Goal: Task Accomplishment & Management: Use online tool/utility

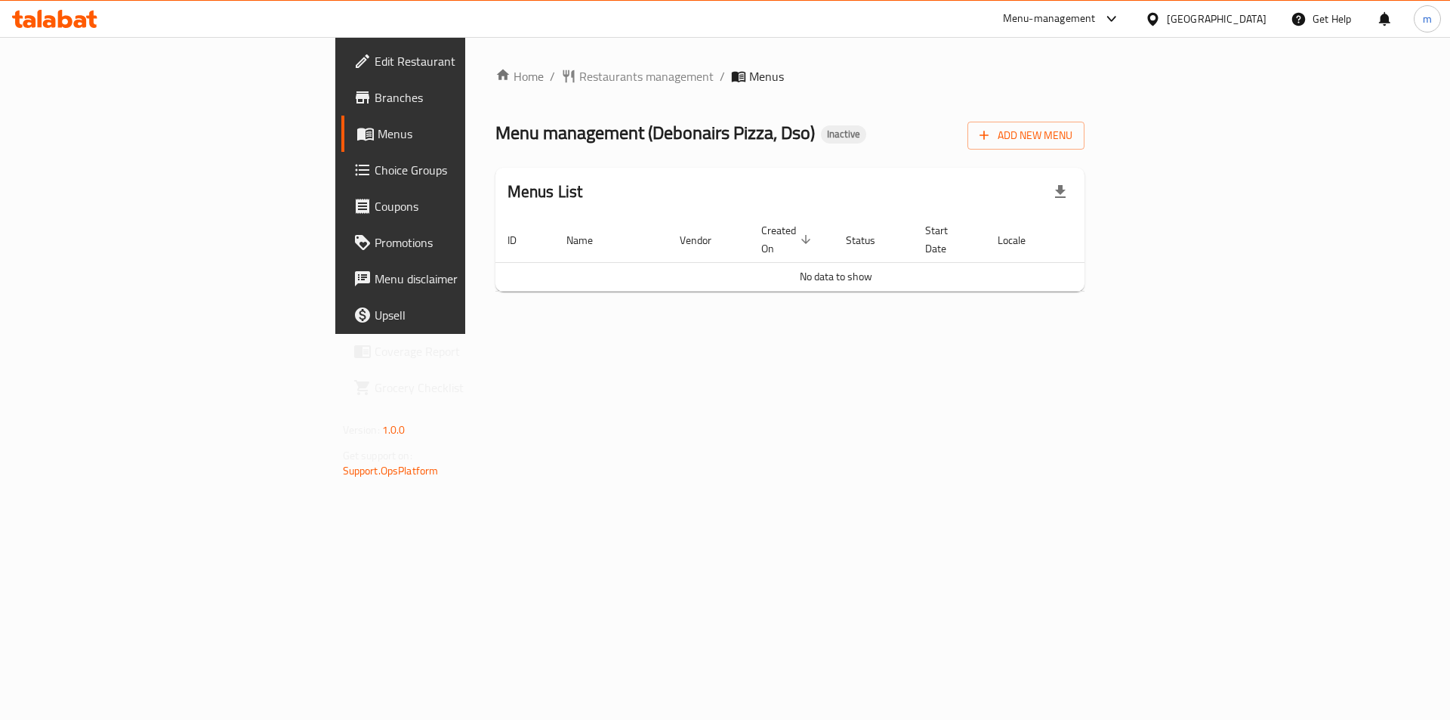
click at [375, 103] on span "Branches" at bounding box center [470, 97] width 191 height 18
click at [1084, 125] on button "Add New Menu" at bounding box center [1025, 136] width 117 height 28
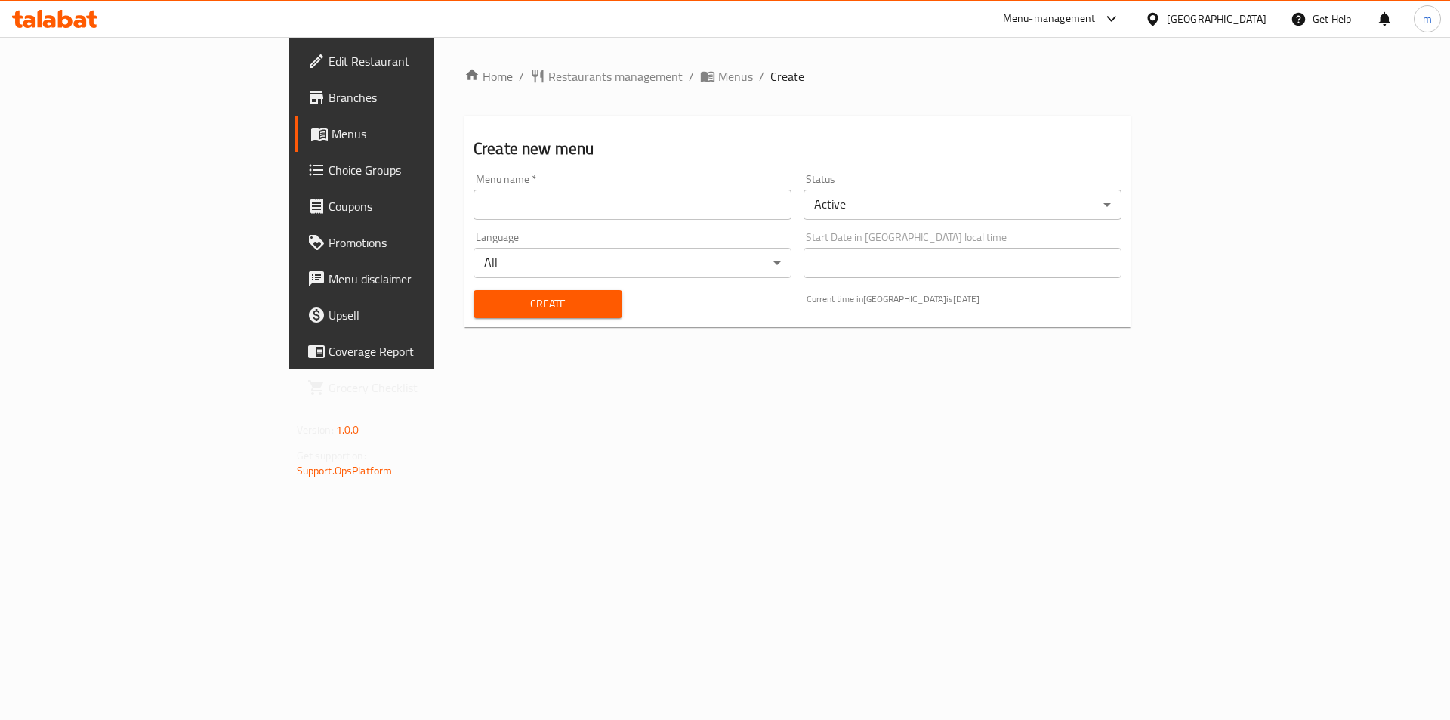
click at [473, 194] on input "text" at bounding box center [632, 205] width 318 height 30
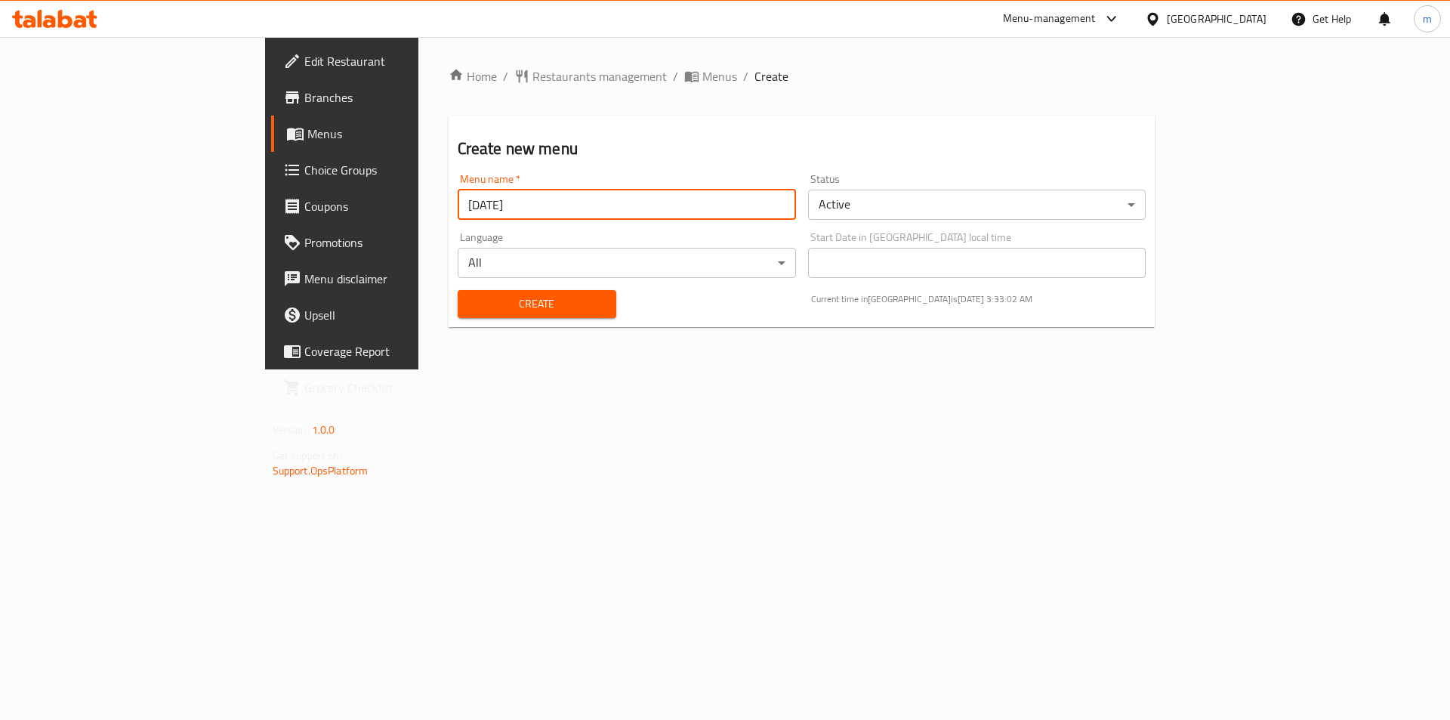
type input "[DATE]"
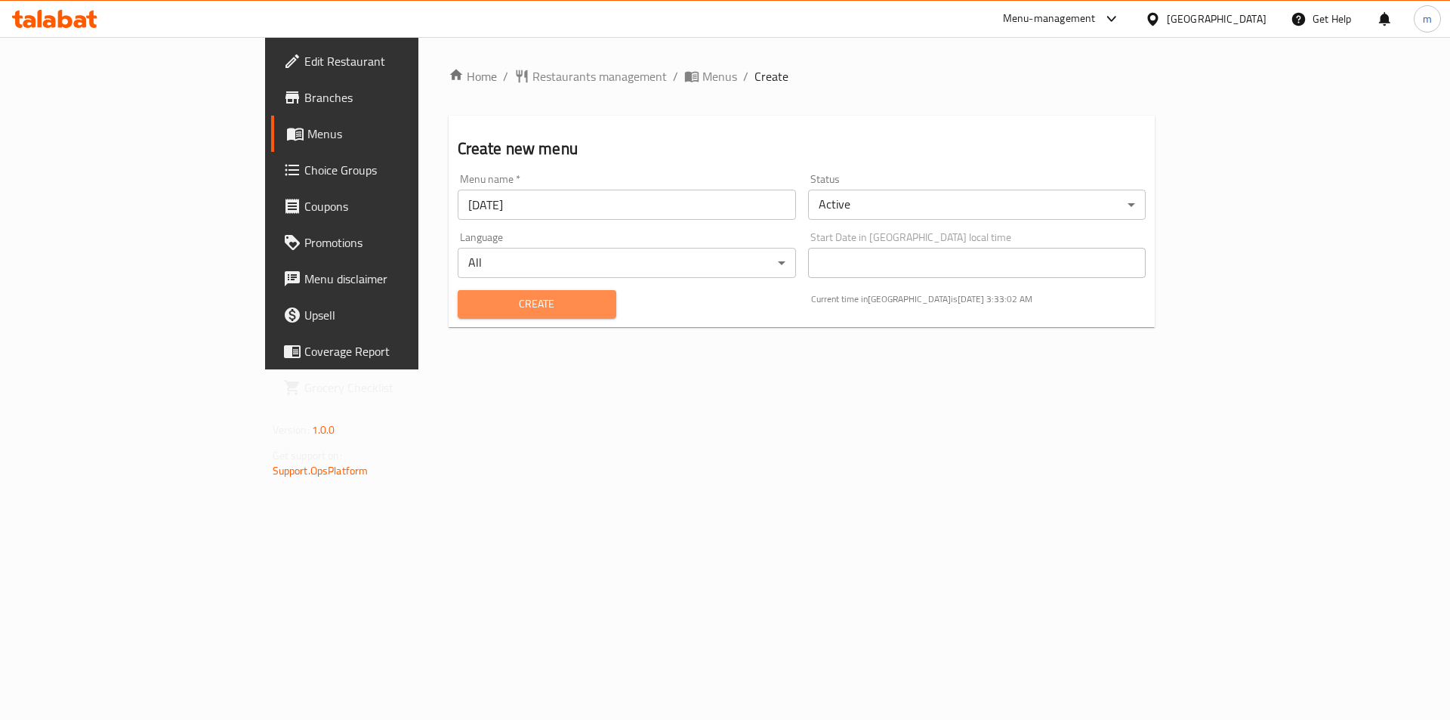
click at [470, 304] on span "Create" at bounding box center [537, 303] width 134 height 19
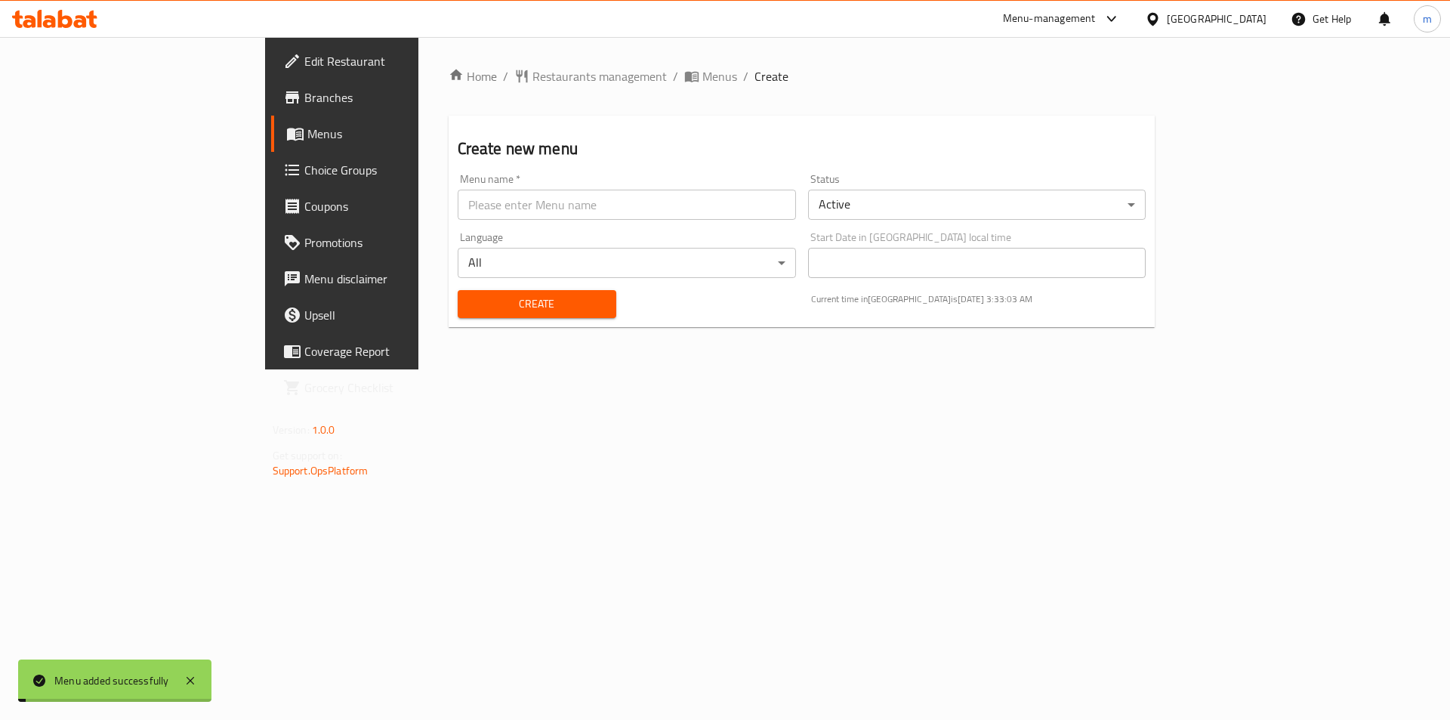
click at [307, 125] on span "Menus" at bounding box center [401, 134] width 188 height 18
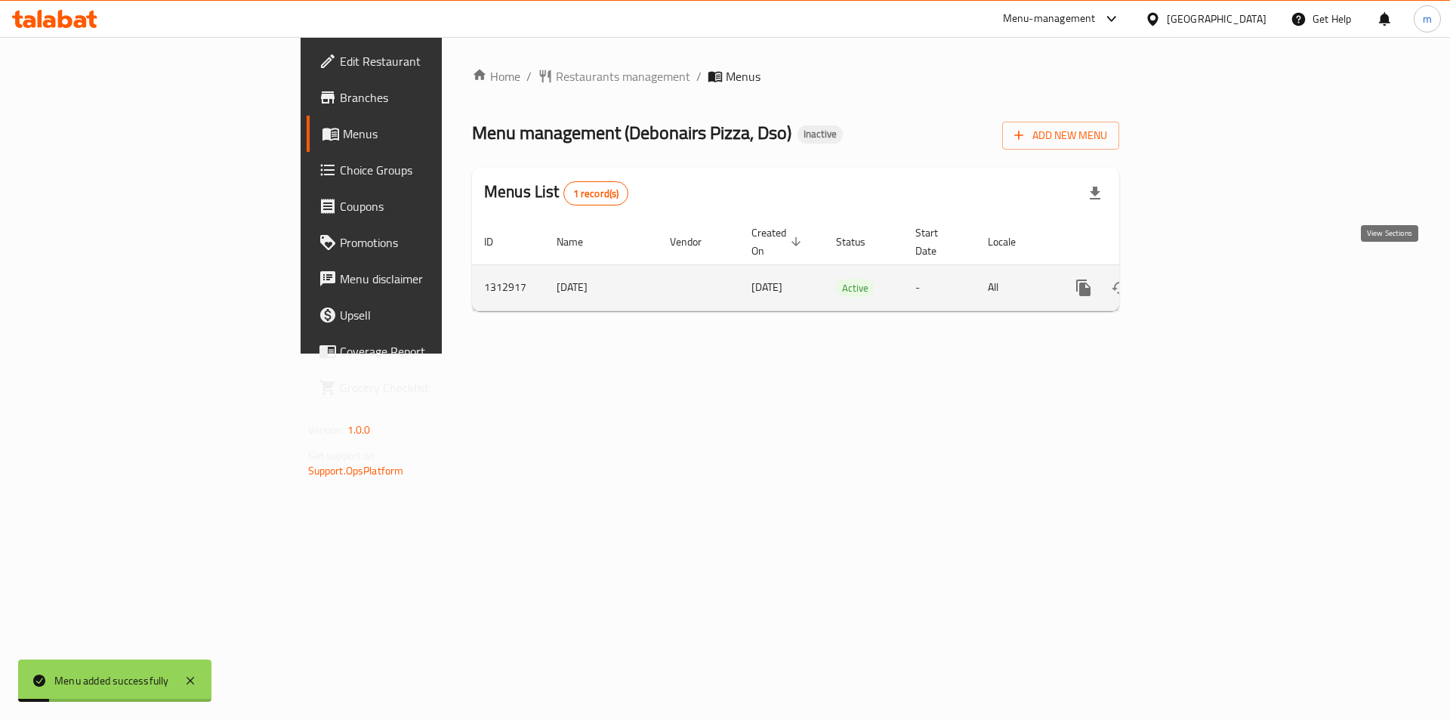
click at [1201, 279] on icon "enhanced table" at bounding box center [1192, 288] width 18 height 18
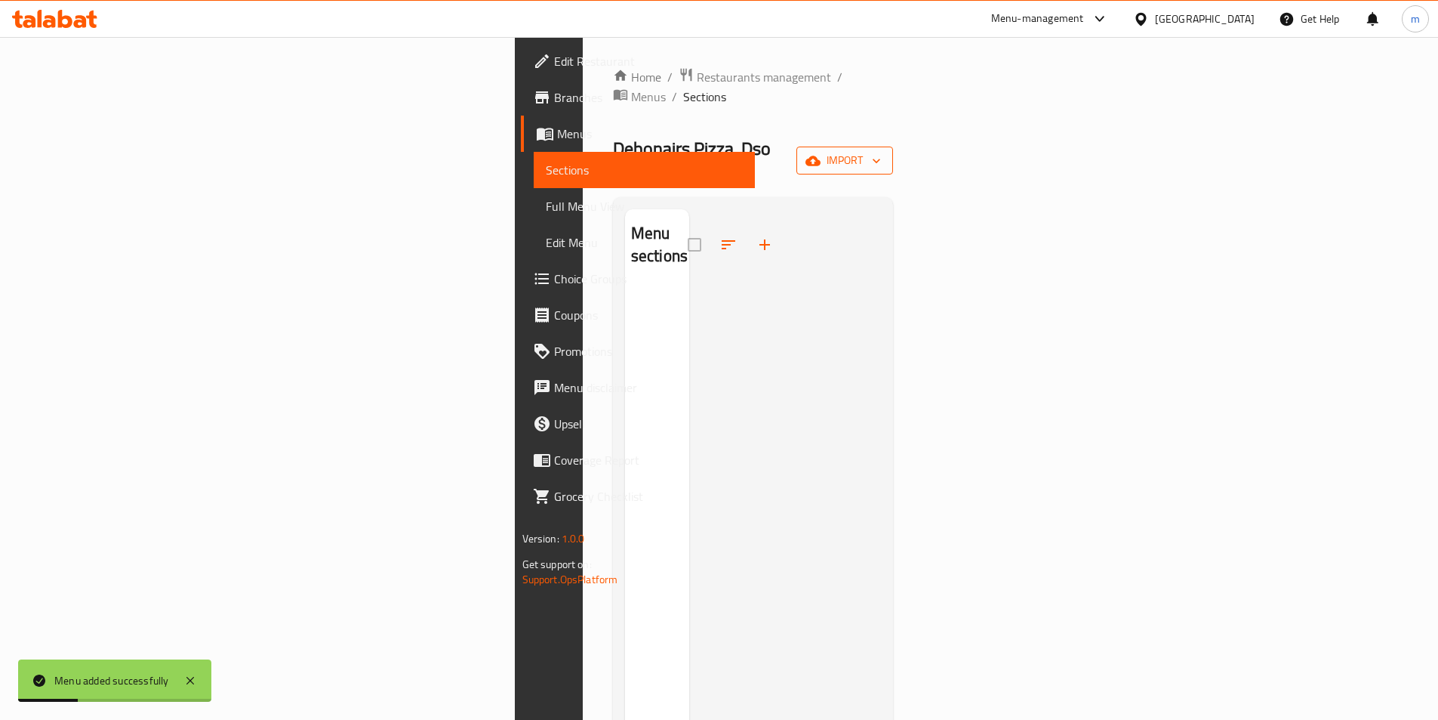
click at [881, 151] on span "import" at bounding box center [845, 160] width 72 height 19
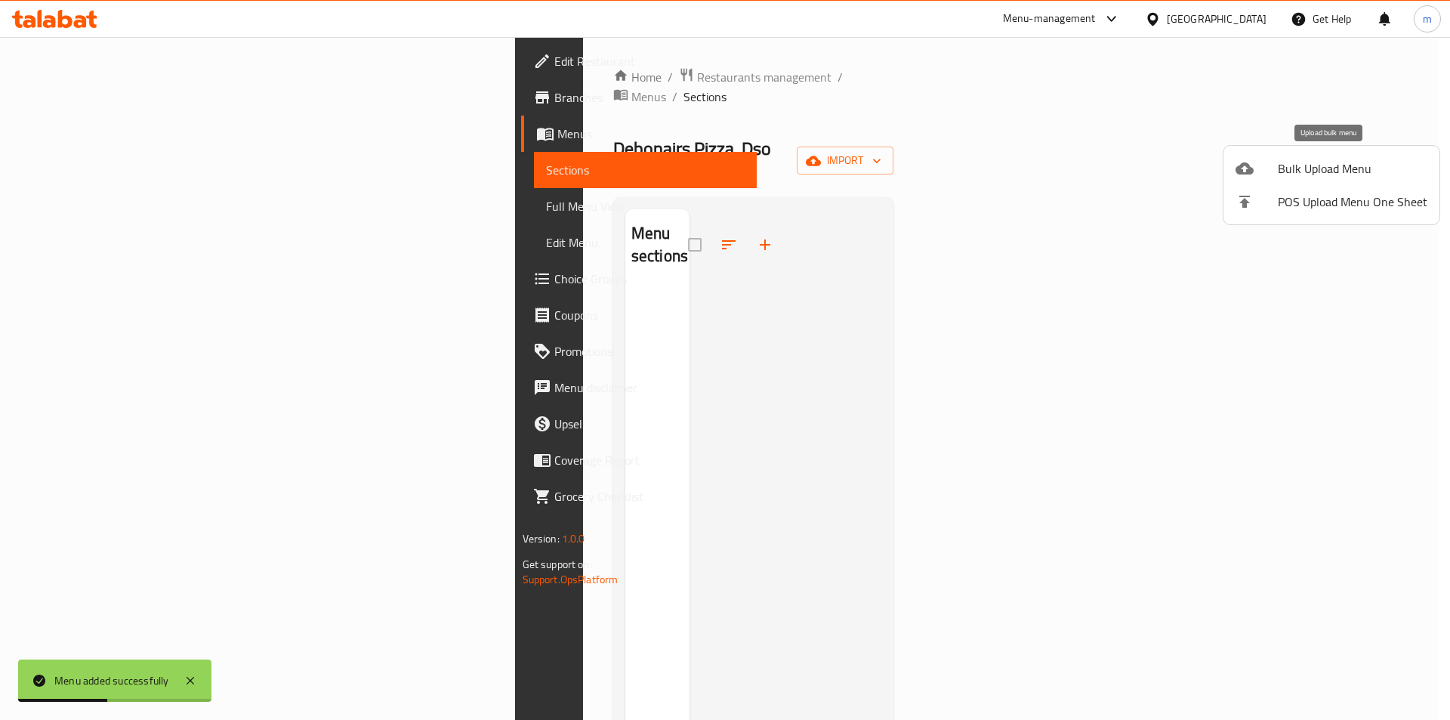
click at [1317, 174] on span "Bulk Upload Menu" at bounding box center [1353, 168] width 150 height 18
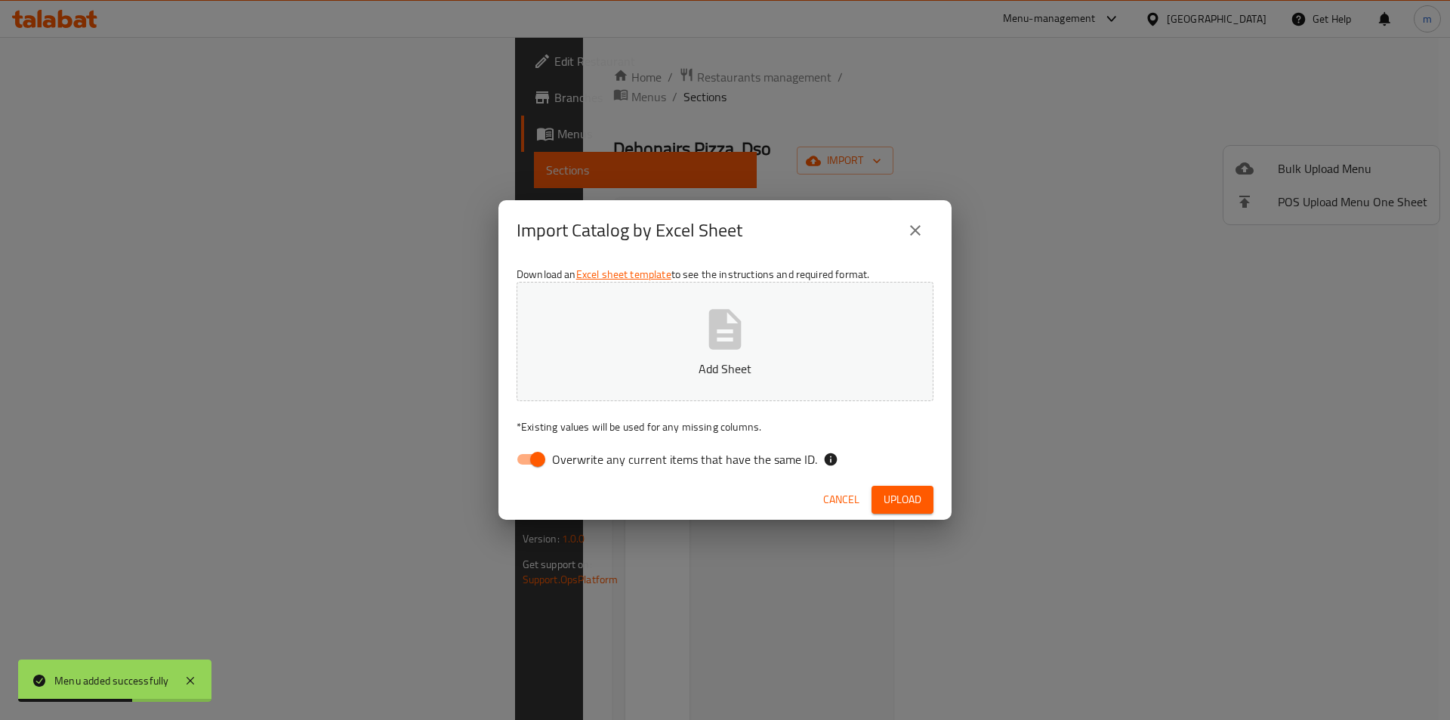
click at [534, 464] on input "Overwrite any current items that have the same ID." at bounding box center [538, 459] width 86 height 29
checkbox input "false"
click at [652, 350] on button "Add Sheet" at bounding box center [724, 341] width 417 height 119
click at [906, 505] on span "Upload" at bounding box center [902, 499] width 38 height 19
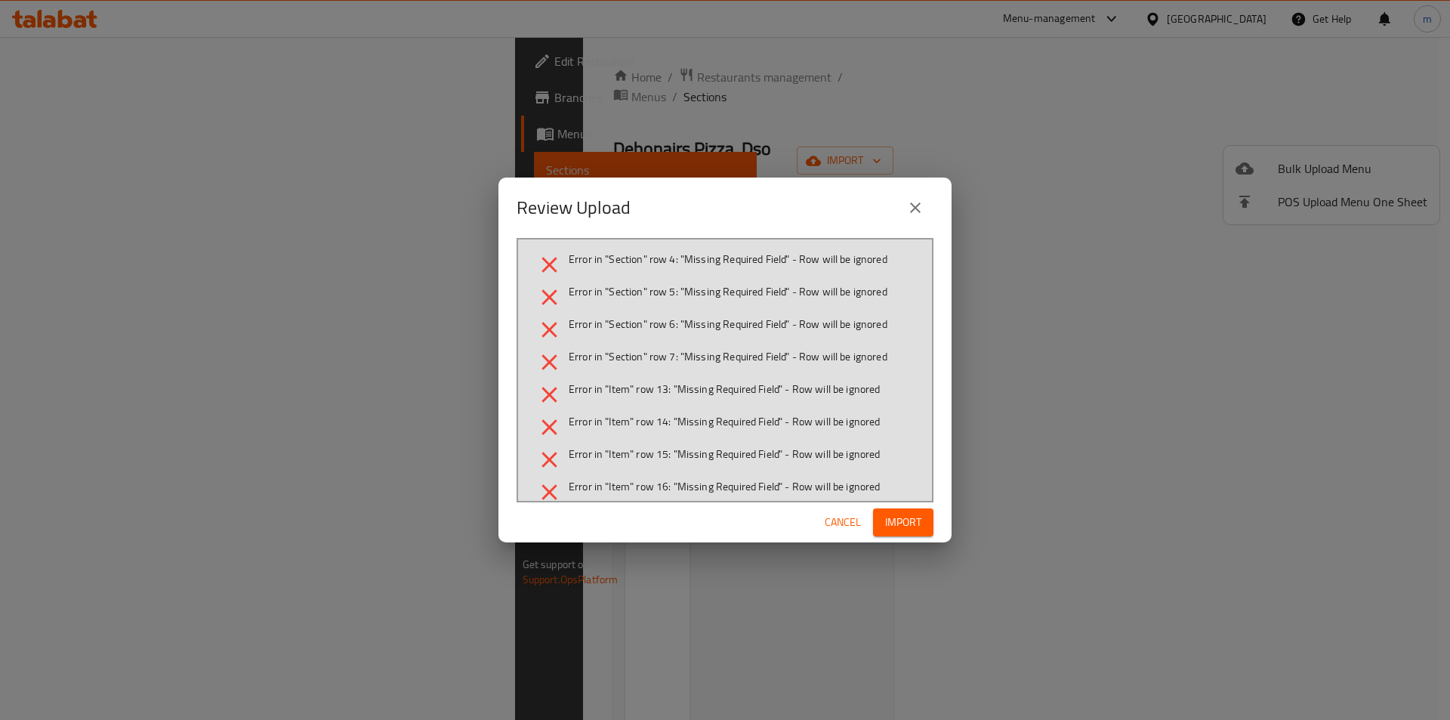
click at [683, 323] on span "Error in "Section" row 6: "Missing Required Field" - Row will be ignored" at bounding box center [728, 323] width 319 height 15
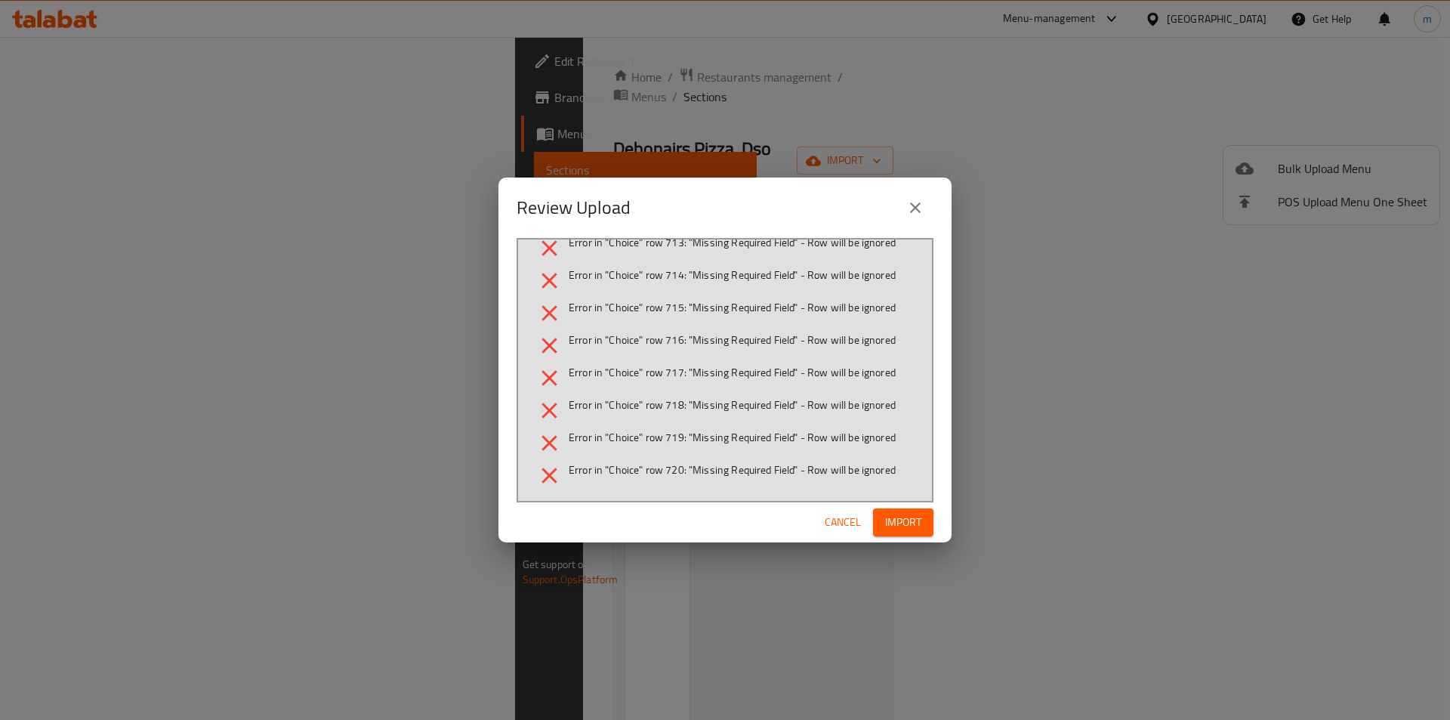
scroll to position [12196, 0]
click at [900, 516] on span "Import" at bounding box center [903, 522] width 36 height 19
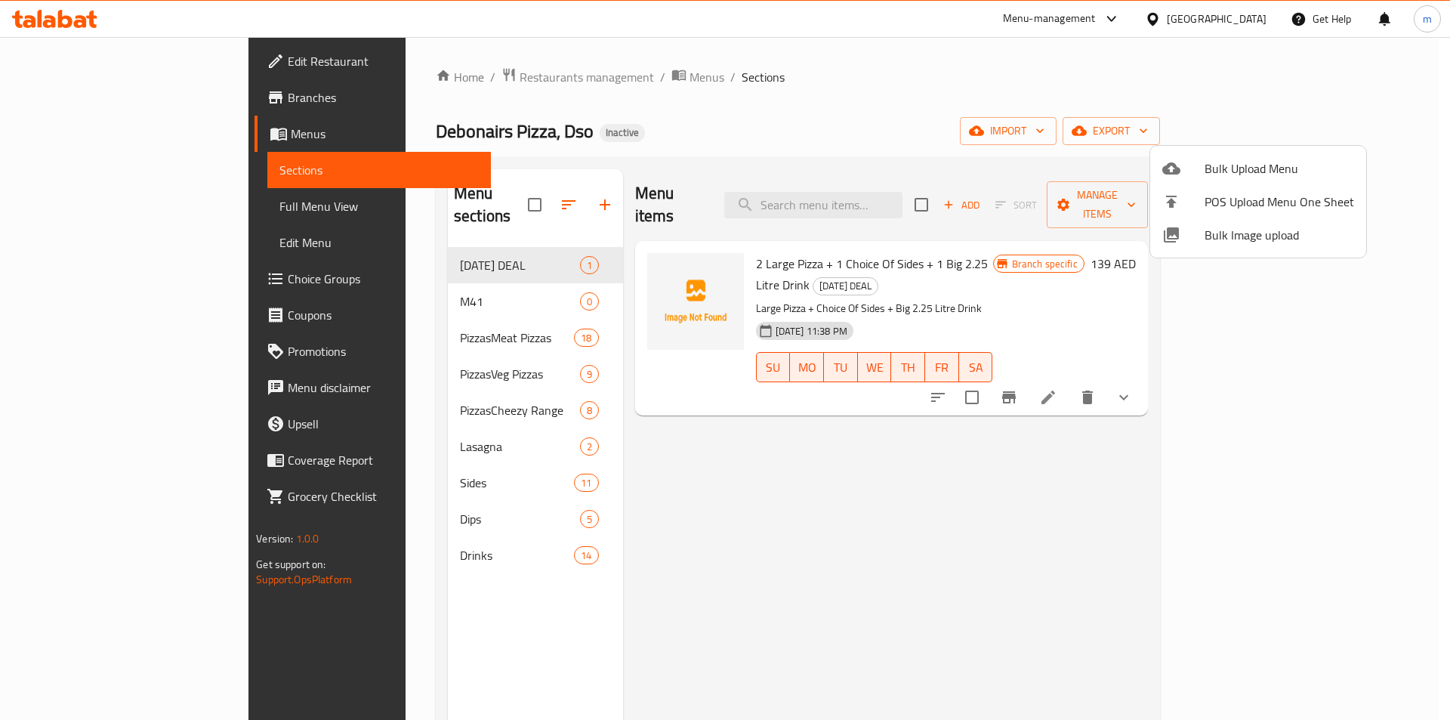
click at [668, 464] on div at bounding box center [725, 360] width 1450 height 720
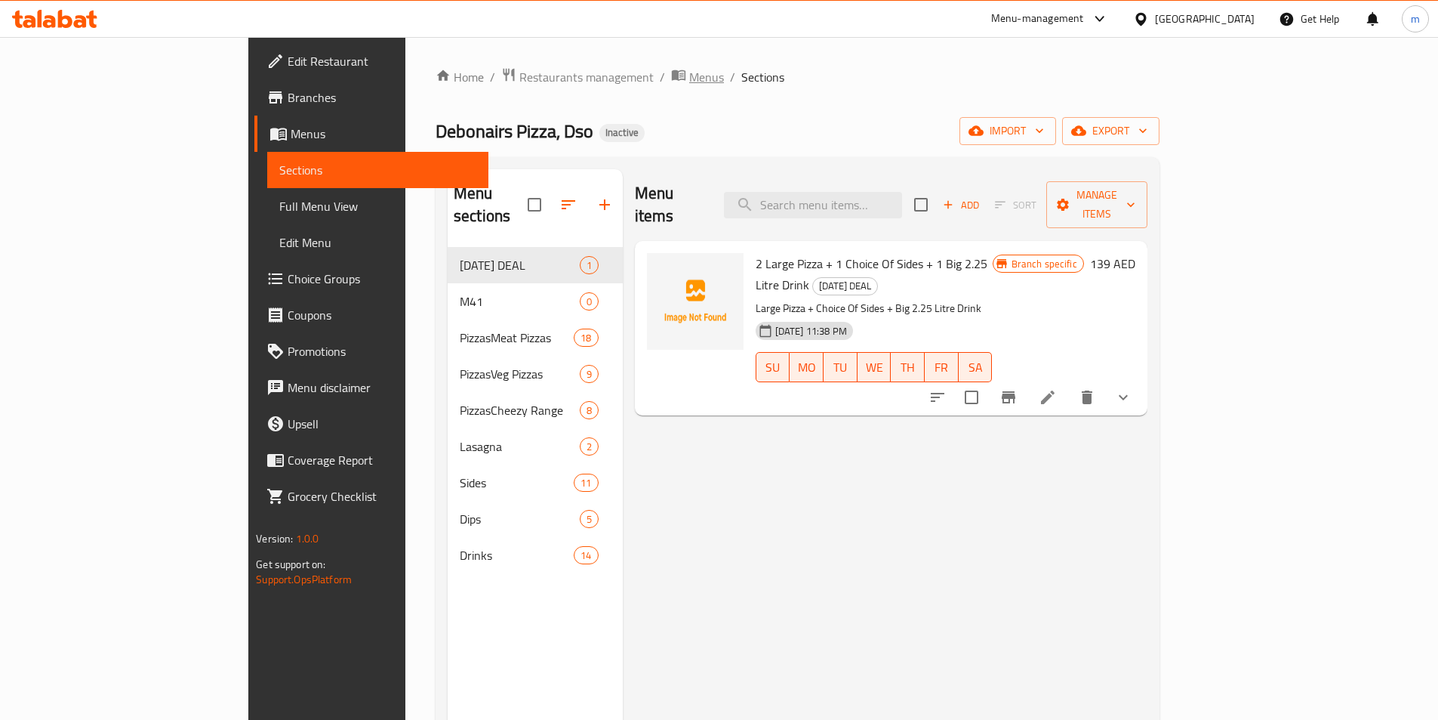
click at [689, 81] on span "Menus" at bounding box center [706, 77] width 35 height 18
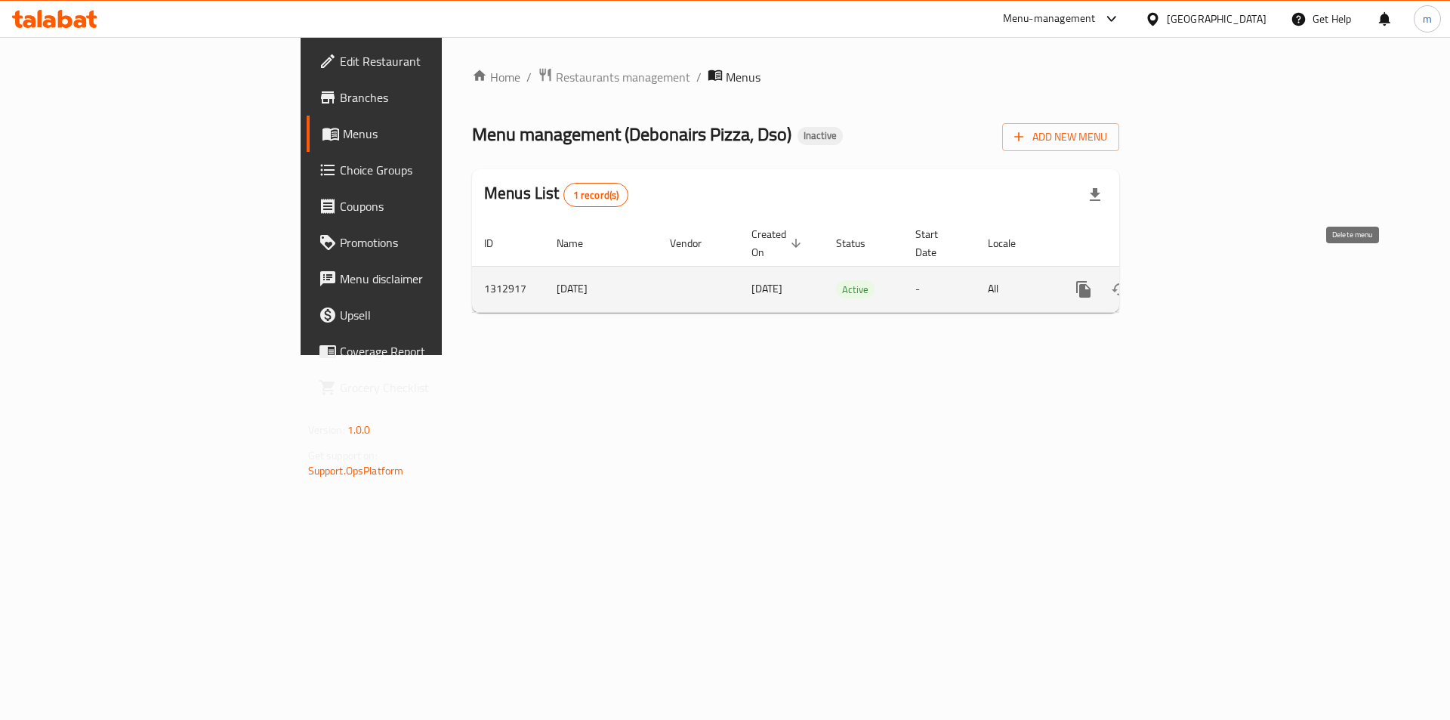
click at [1165, 280] on icon "enhanced table" at bounding box center [1156, 289] width 18 height 18
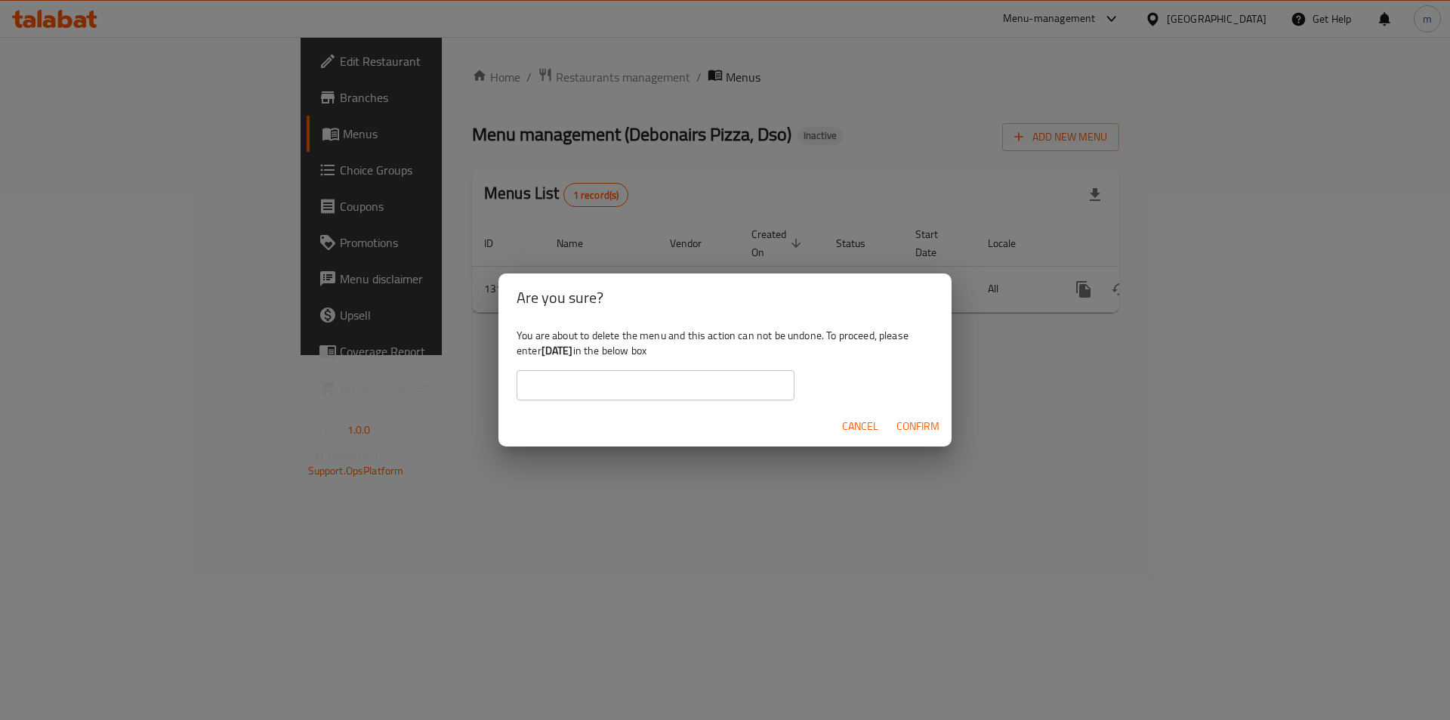
drag, startPoint x: 546, startPoint y: 356, endPoint x: 589, endPoint y: 357, distance: 43.1
click at [573, 357] on b "[DATE]" at bounding box center [557, 351] width 32 height 20
copy b "[DATE]"
click at [561, 385] on input "text" at bounding box center [655, 385] width 278 height 30
paste input "[DATE]"
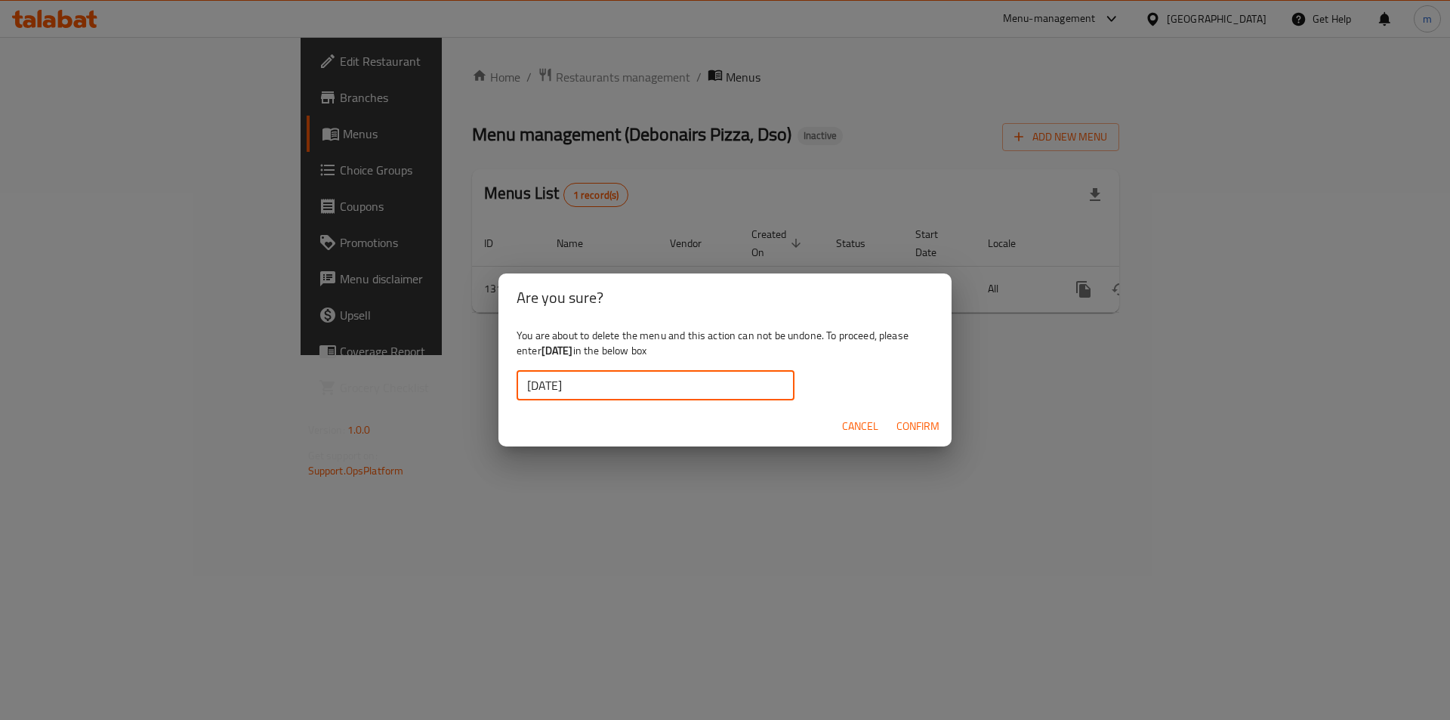
type input "[DATE]"
click at [917, 428] on span "Confirm" at bounding box center [917, 426] width 43 height 19
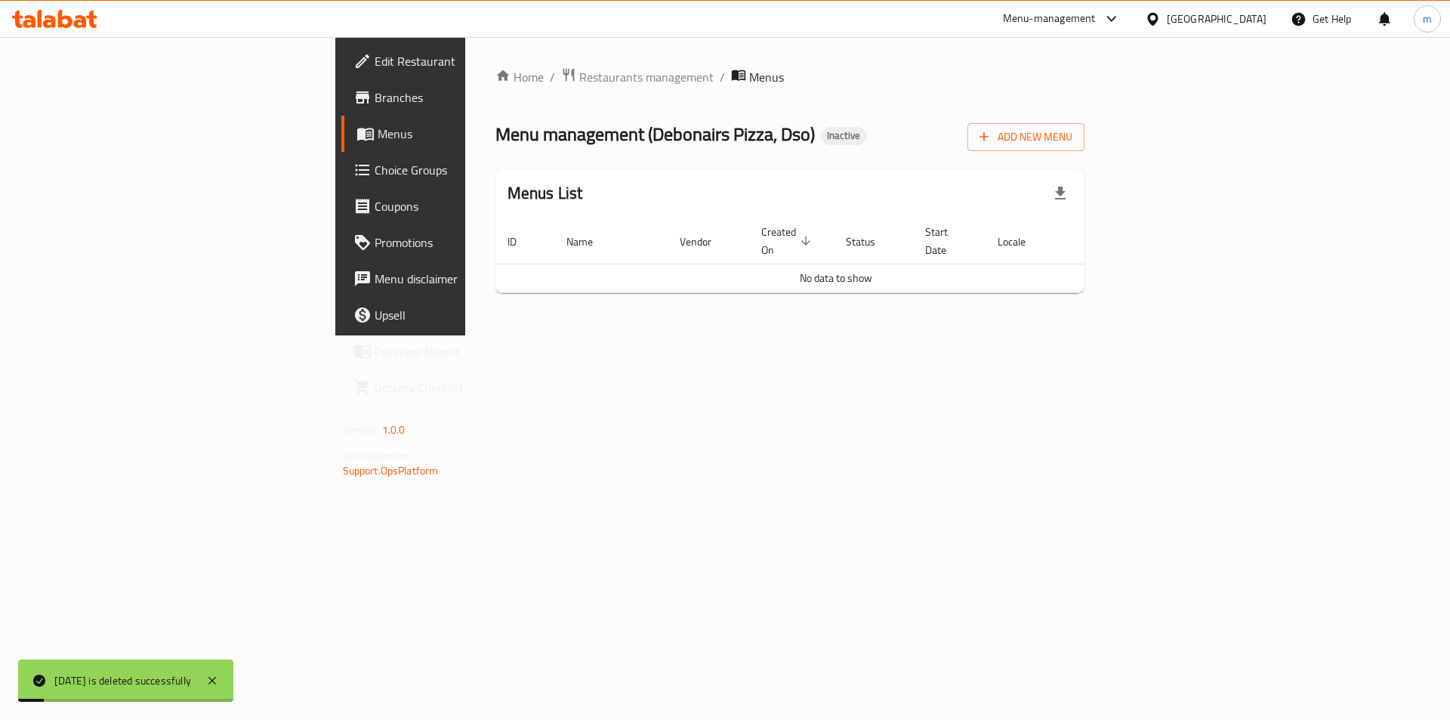
click at [1085, 128] on div "Menu management ( Debonairs Pizza, Dso ) Inactive Add New Menu" at bounding box center [790, 134] width 590 height 34
click at [1084, 148] on button "Add New Menu" at bounding box center [1025, 137] width 117 height 28
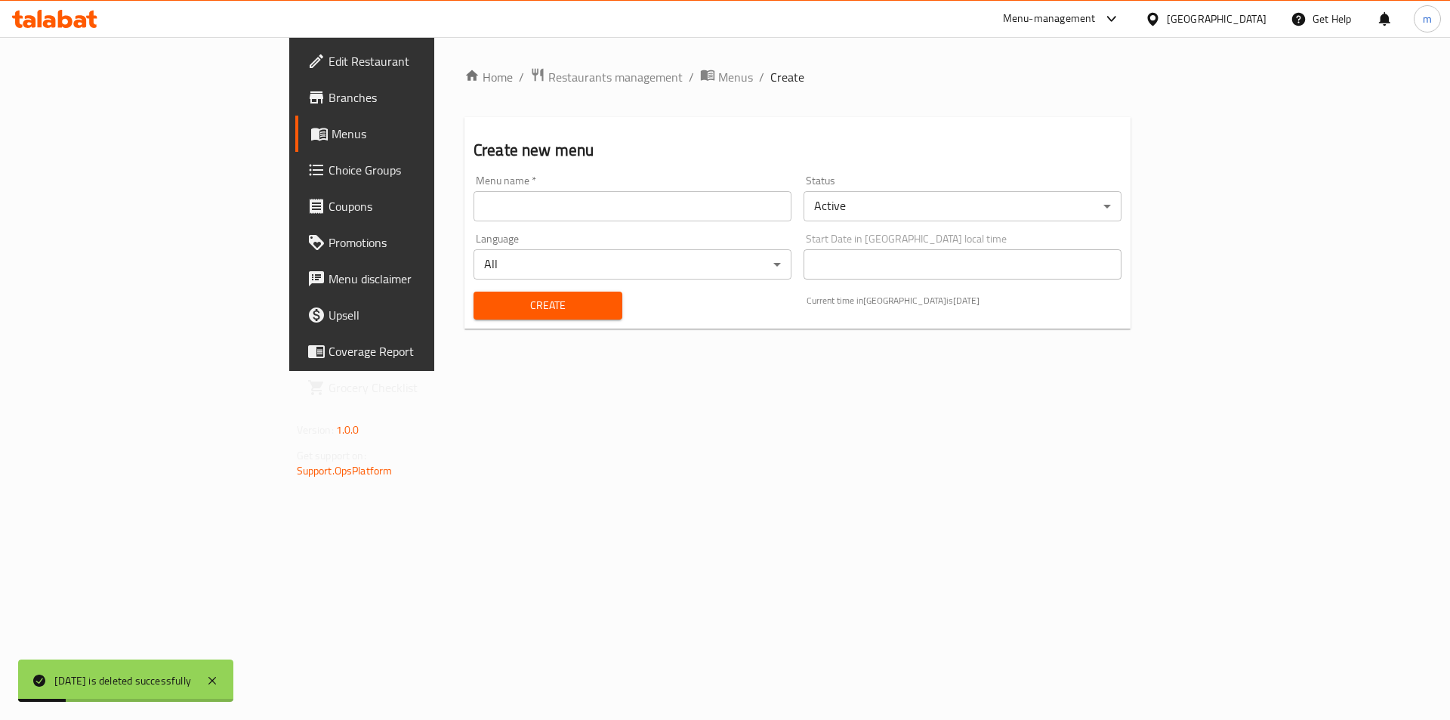
click at [525, 214] on input "text" at bounding box center [632, 206] width 318 height 30
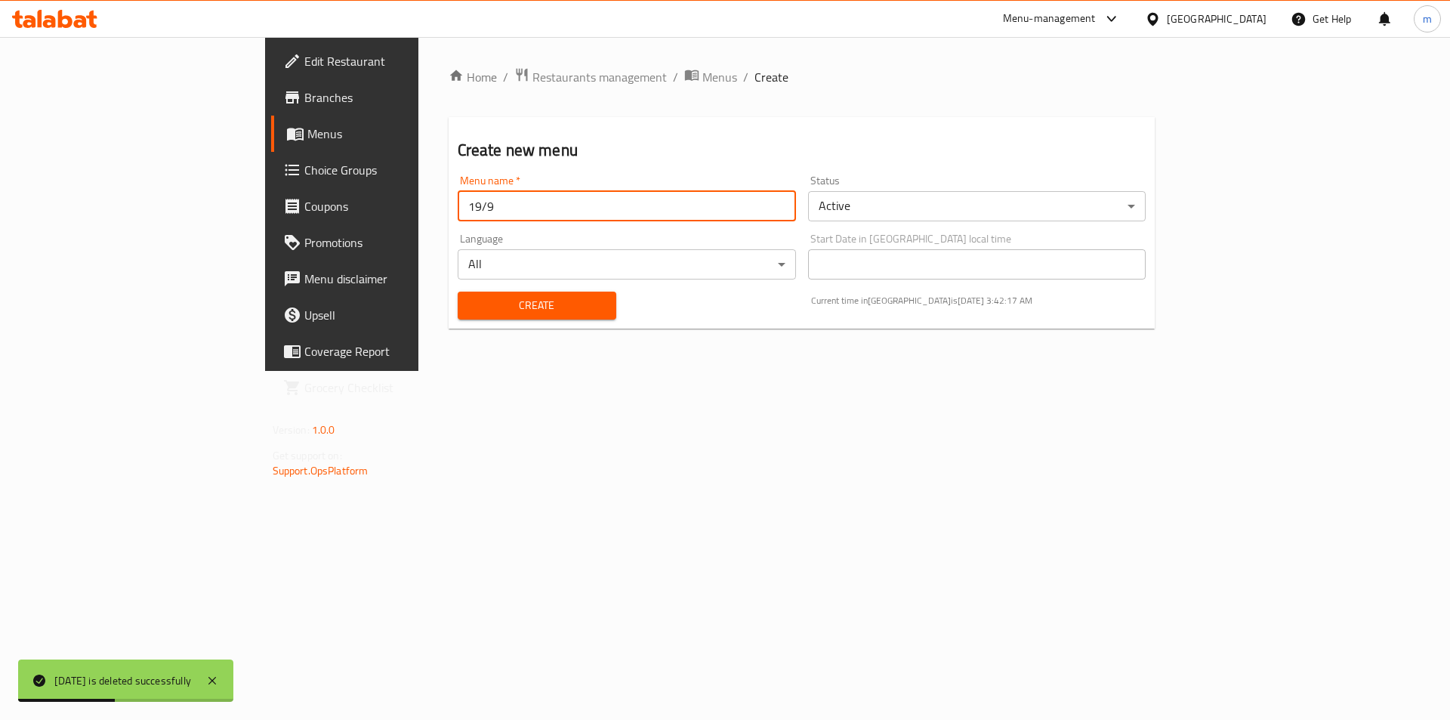
type input "19/9"
click at [458, 291] on button "Create" at bounding box center [537, 305] width 159 height 28
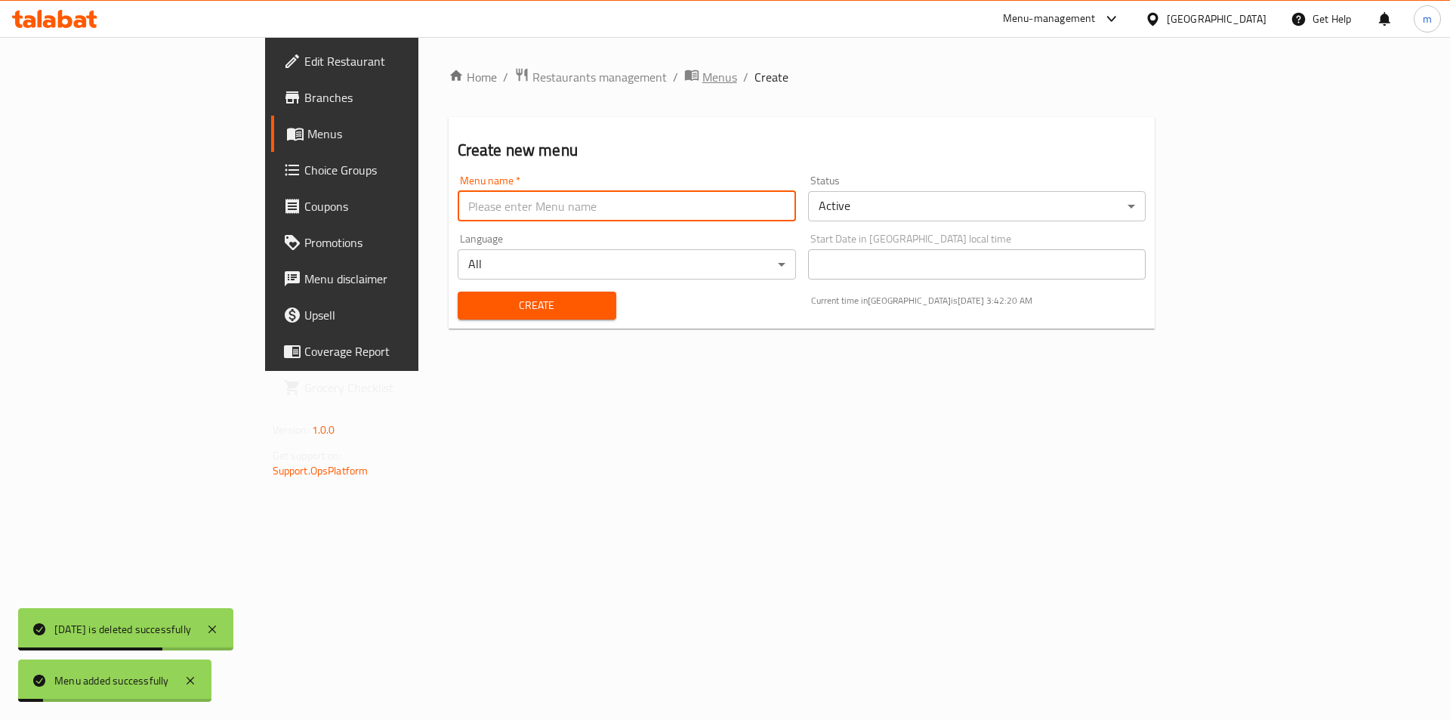
click at [702, 73] on span "Menus" at bounding box center [719, 77] width 35 height 18
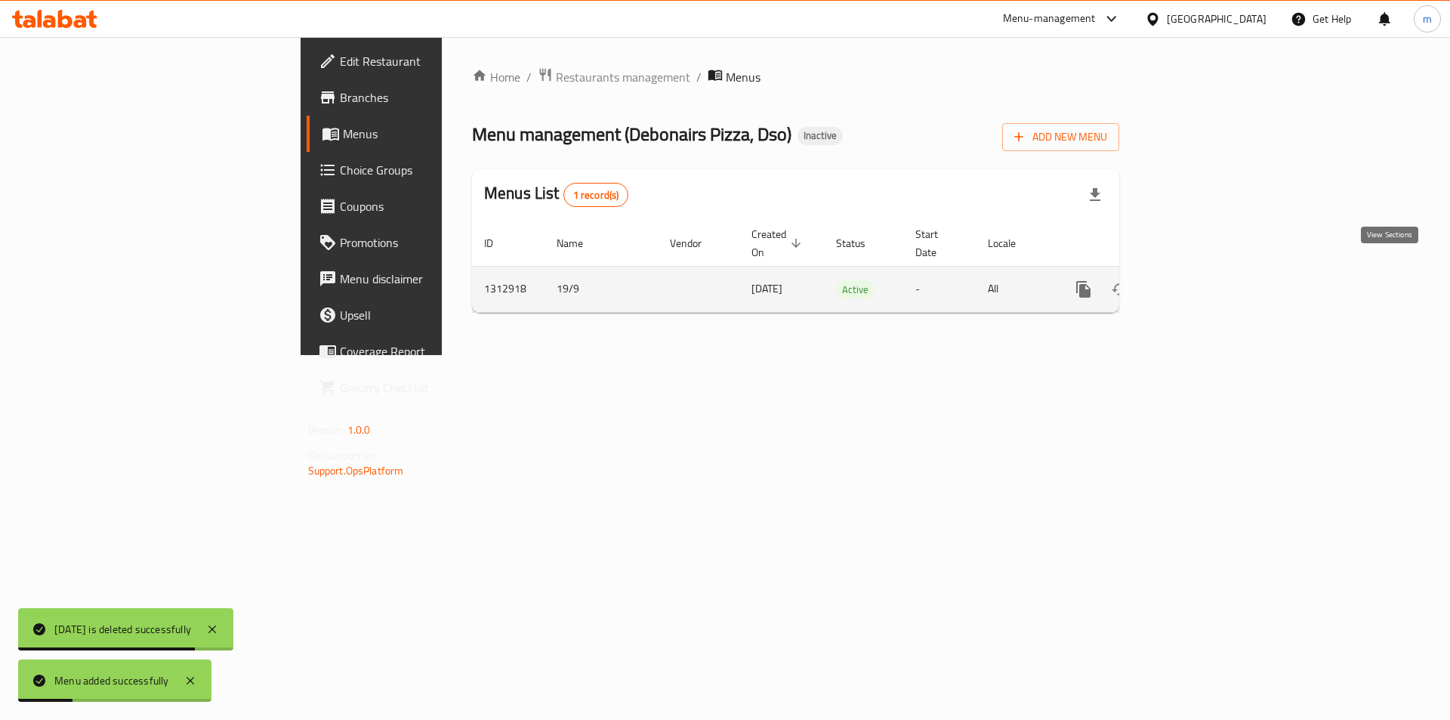
click at [1210, 277] on link "enhanced table" at bounding box center [1192, 289] width 36 height 36
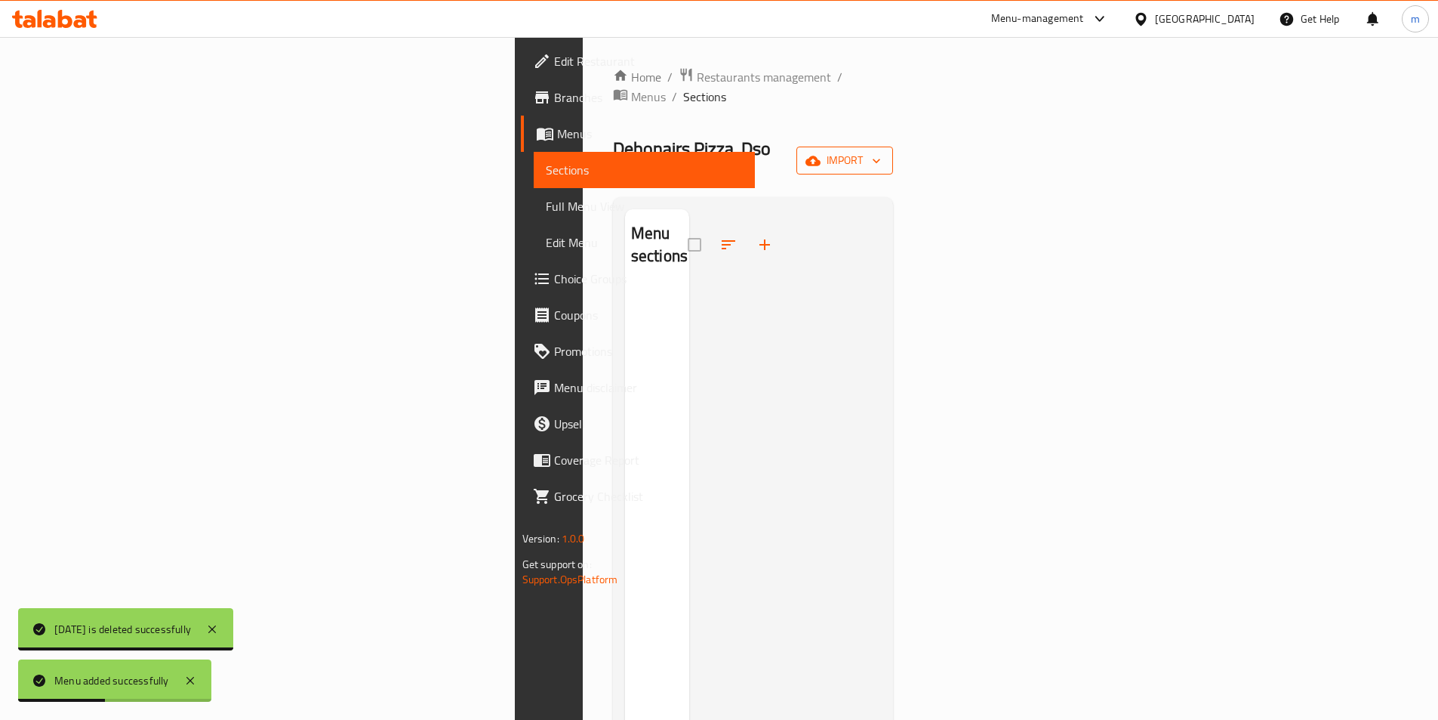
click at [893, 146] on button "import" at bounding box center [845, 160] width 97 height 28
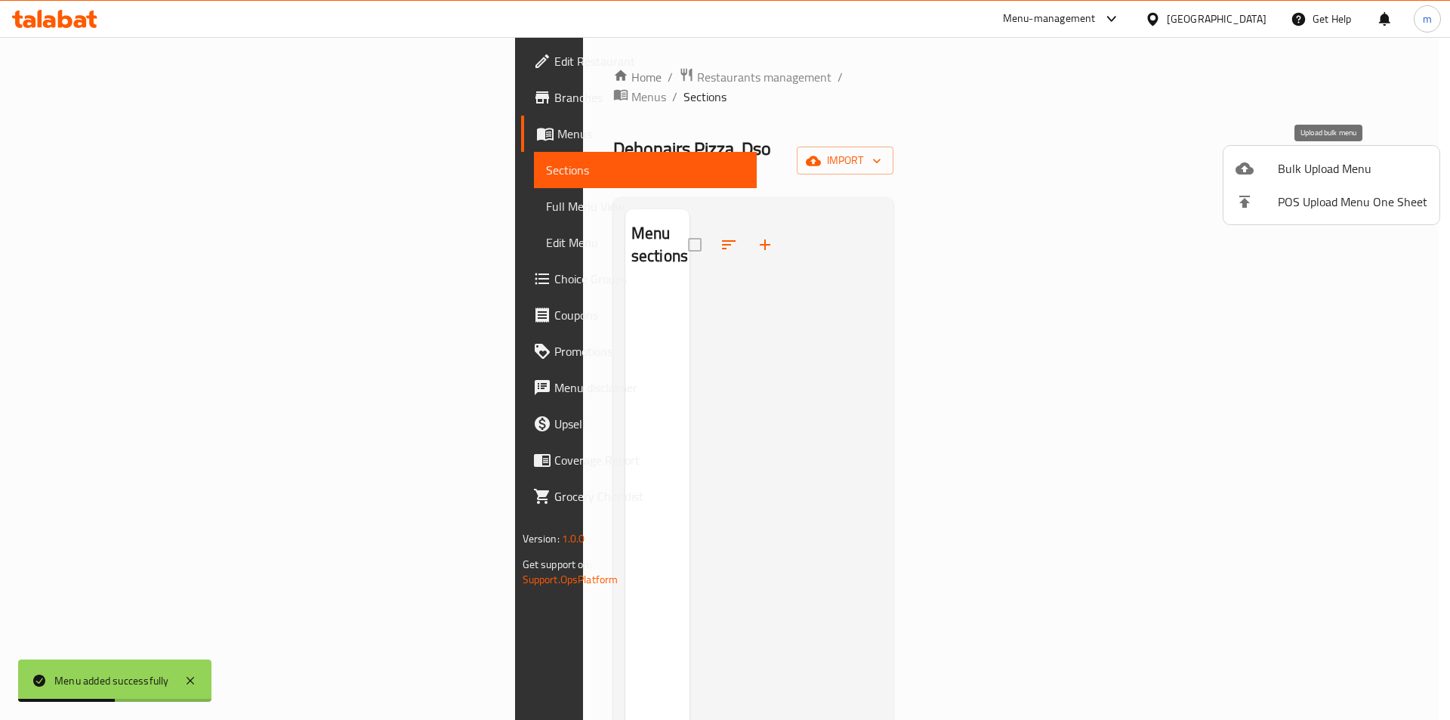
click at [1306, 173] on span "Bulk Upload Menu" at bounding box center [1353, 168] width 150 height 18
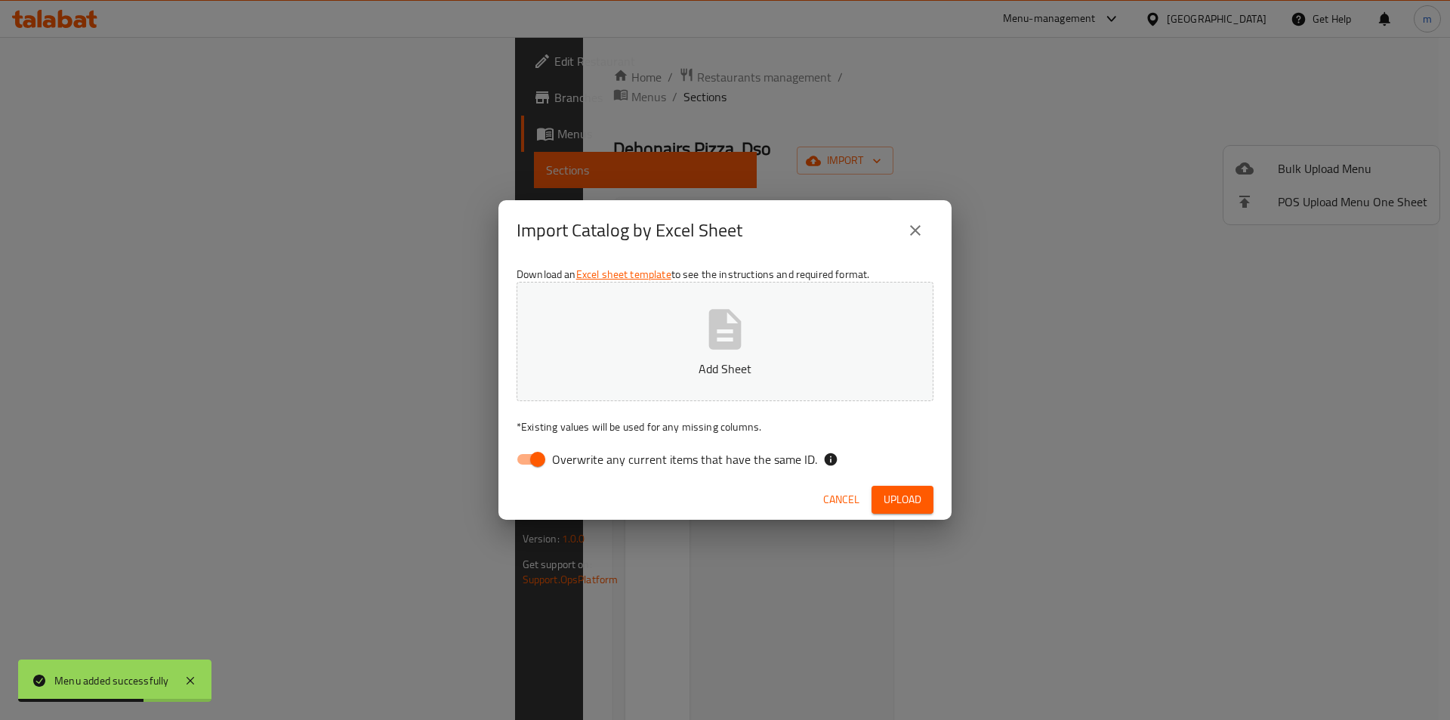
drag, startPoint x: 526, startPoint y: 461, endPoint x: 590, endPoint y: 439, distance: 67.8
click at [526, 460] on input "Overwrite any current items that have the same ID." at bounding box center [538, 459] width 86 height 29
checkbox input "false"
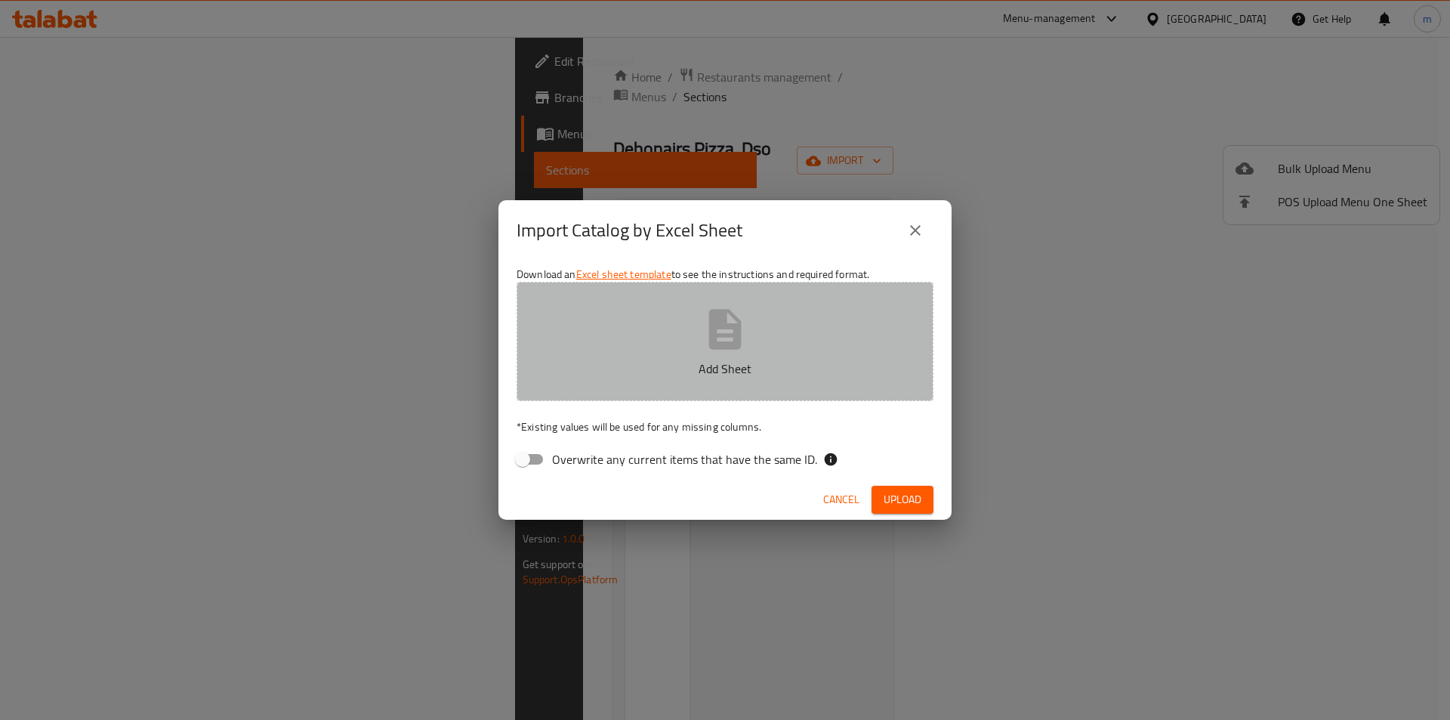
click at [669, 362] on p "Add Sheet" at bounding box center [725, 368] width 370 height 18
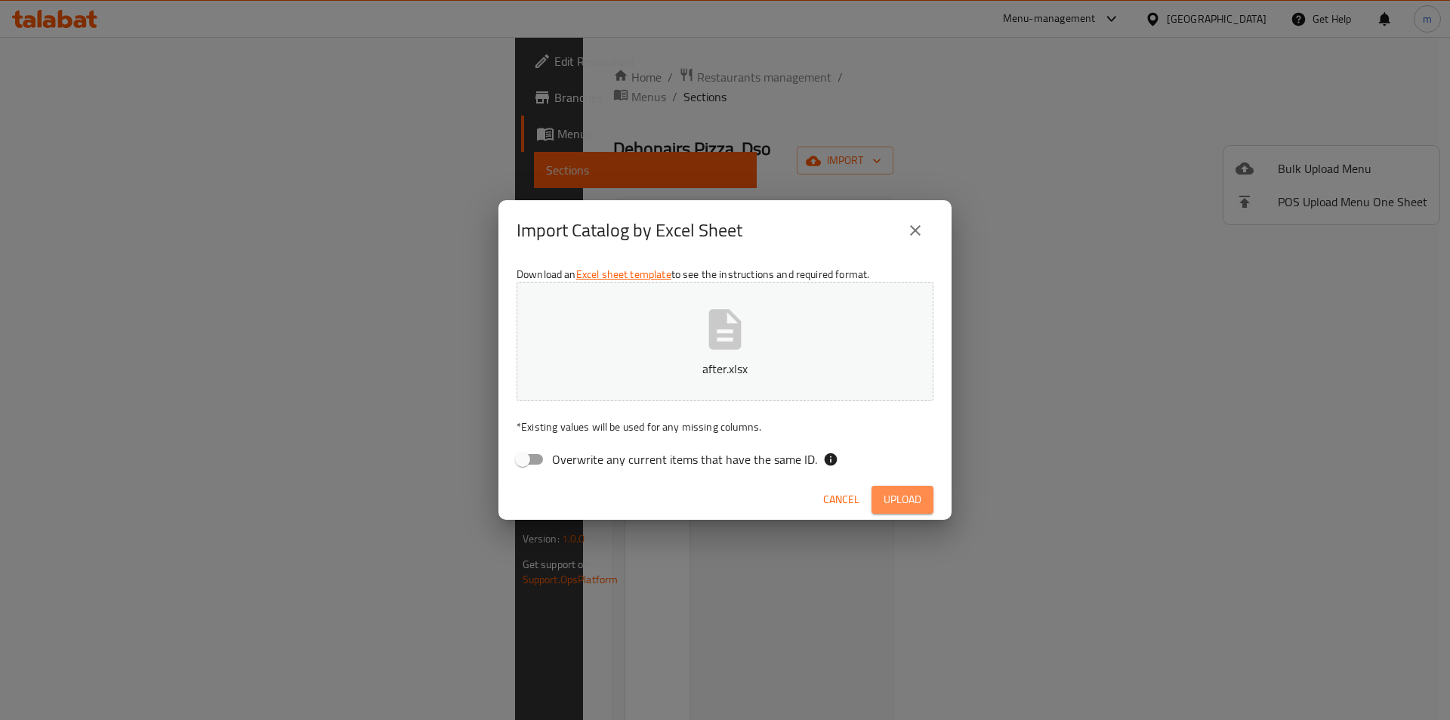
click at [894, 499] on span "Upload" at bounding box center [902, 499] width 38 height 19
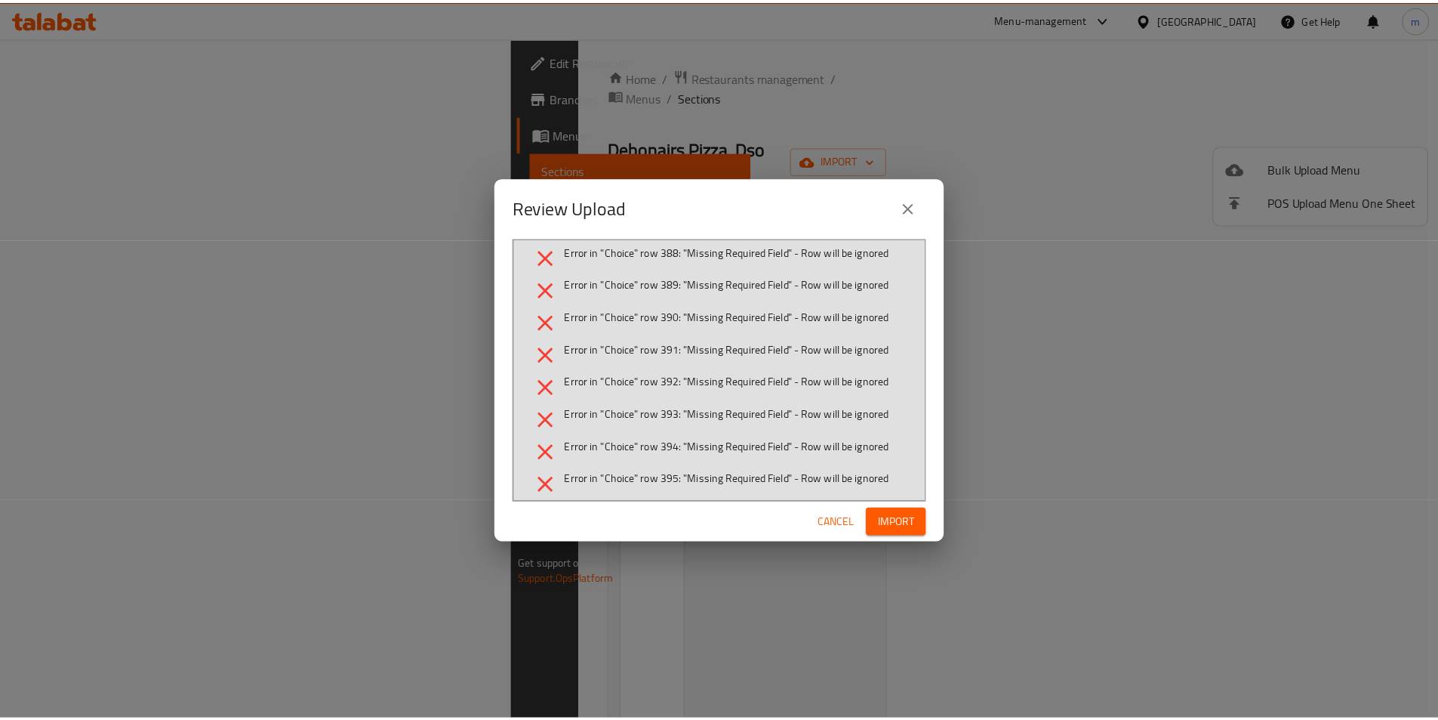
scroll to position [12196, 0]
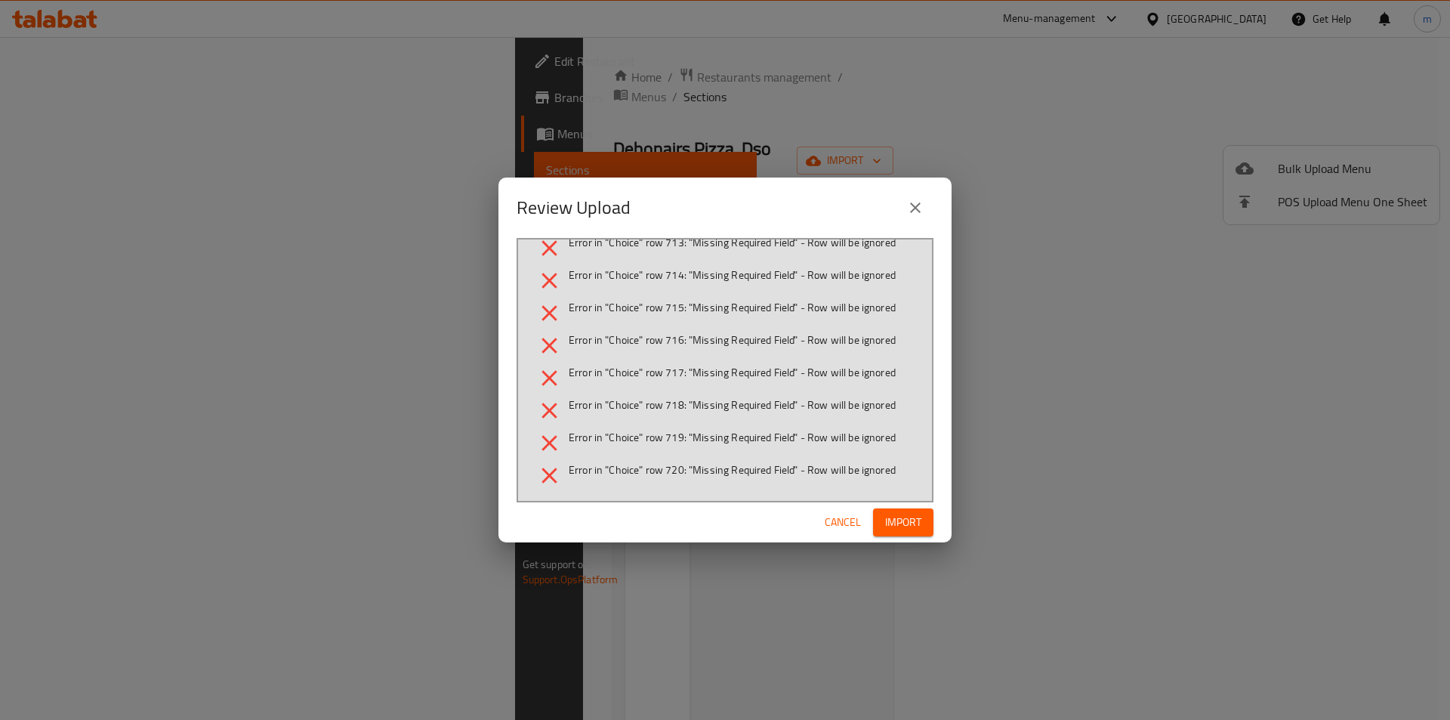
click at [916, 528] on span "Import" at bounding box center [903, 522] width 36 height 19
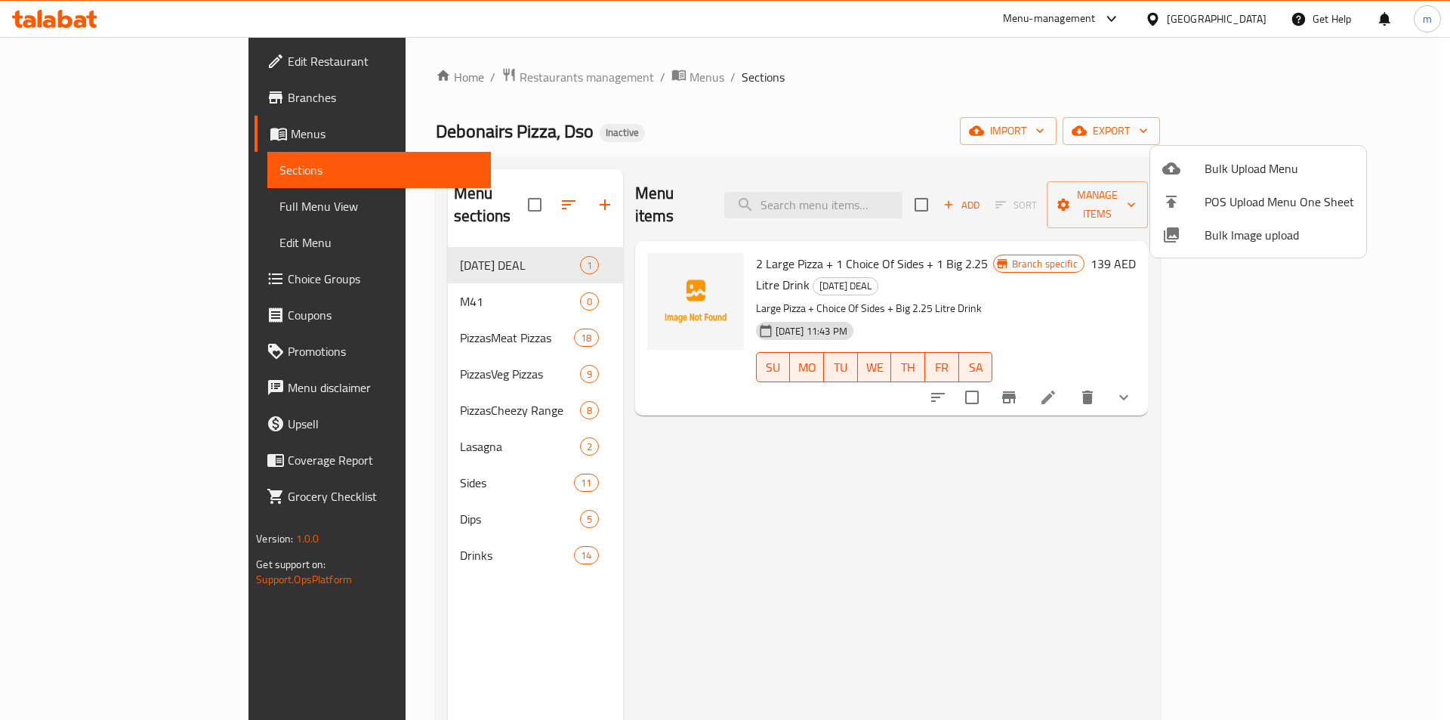
click at [533, 81] on div at bounding box center [725, 360] width 1450 height 720
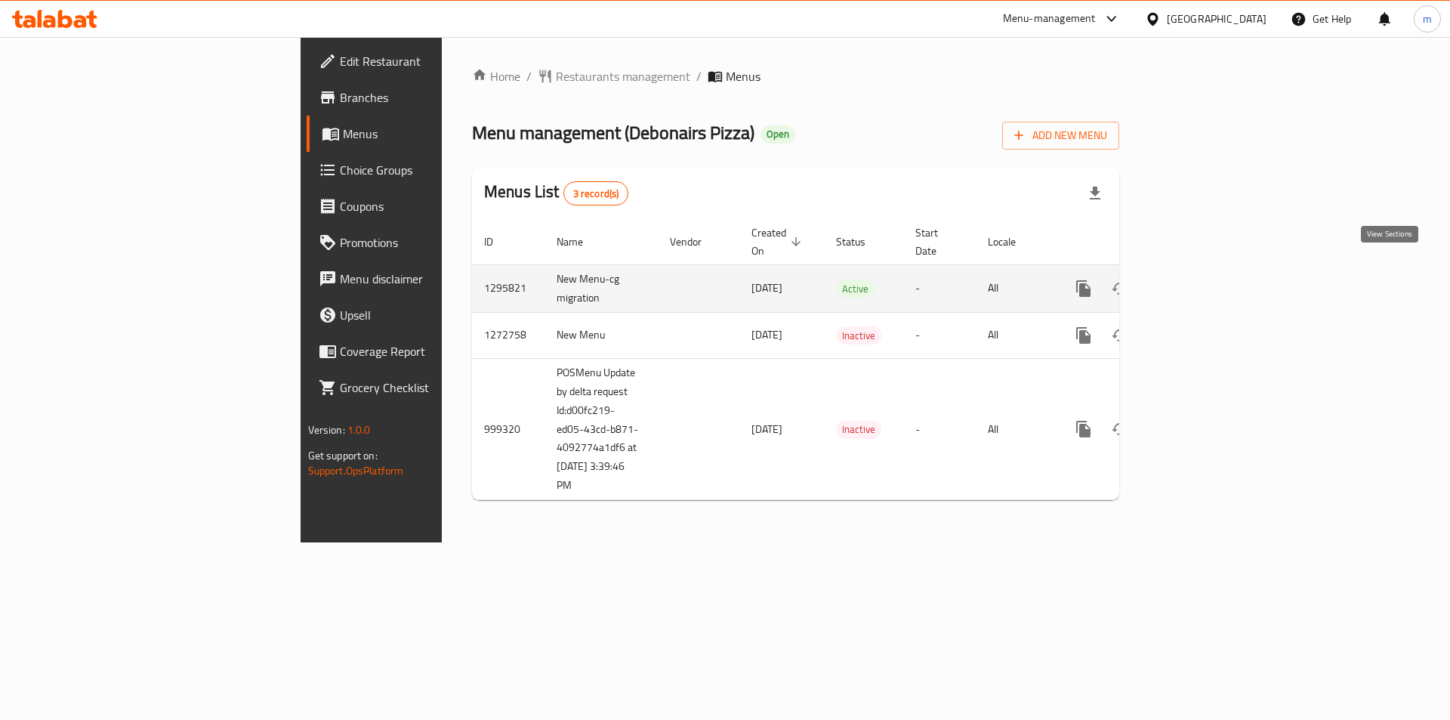
click at [1201, 279] on icon "enhanced table" at bounding box center [1192, 288] width 18 height 18
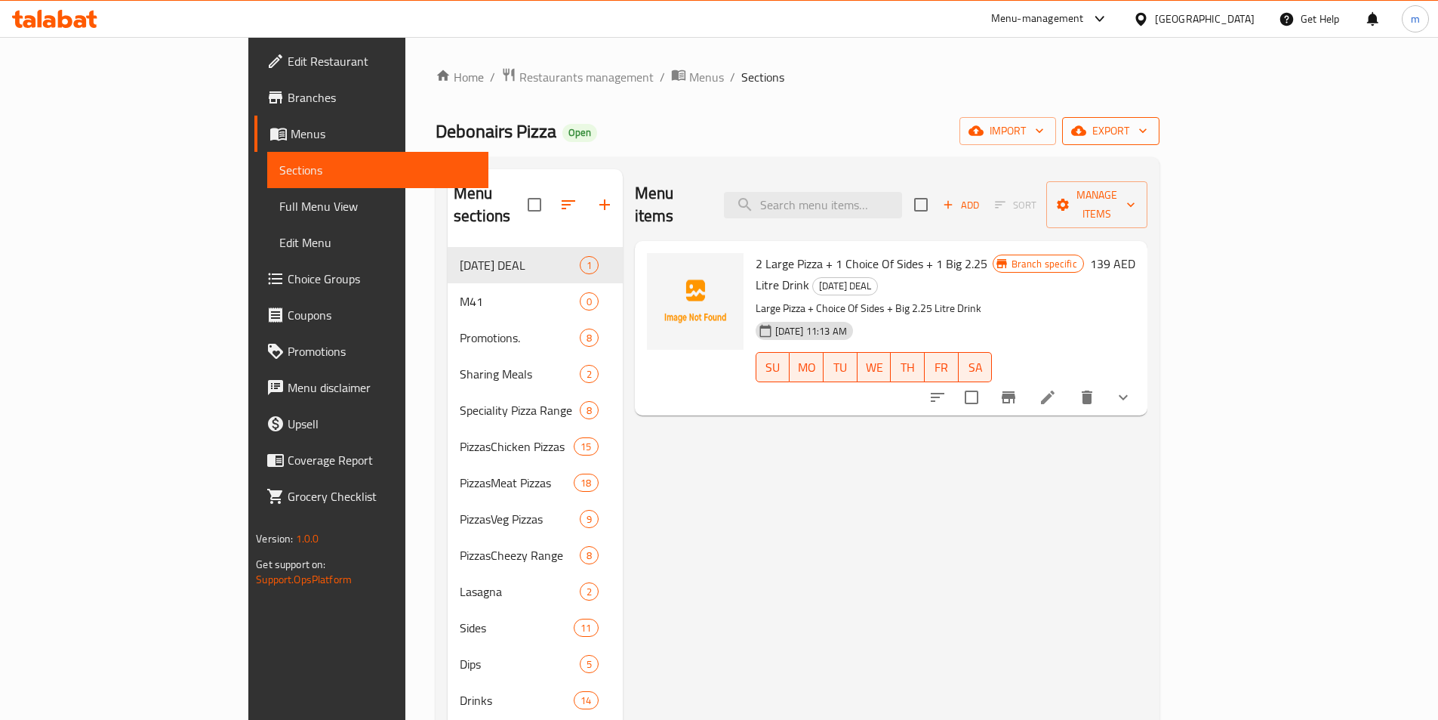
click at [1148, 131] on span "export" at bounding box center [1111, 131] width 73 height 19
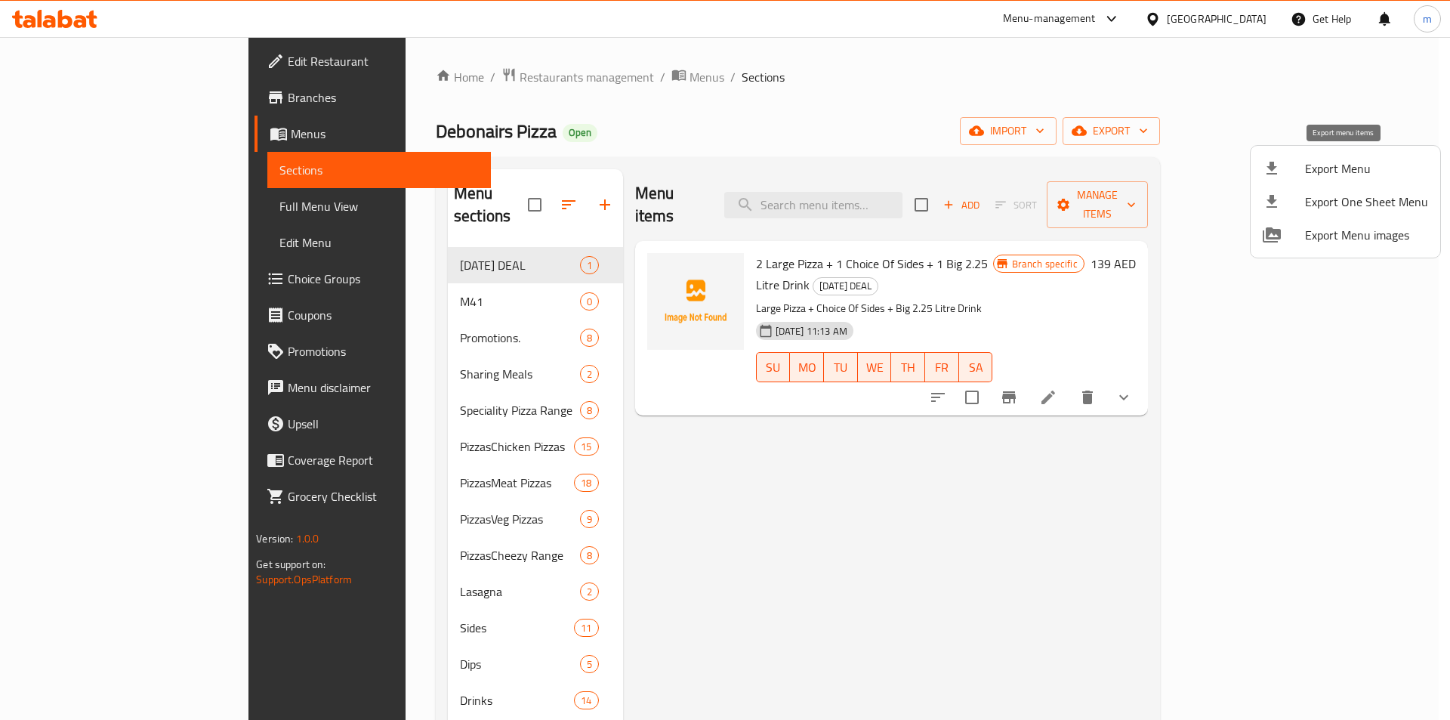
click at [1336, 174] on span "Export Menu" at bounding box center [1366, 168] width 123 height 18
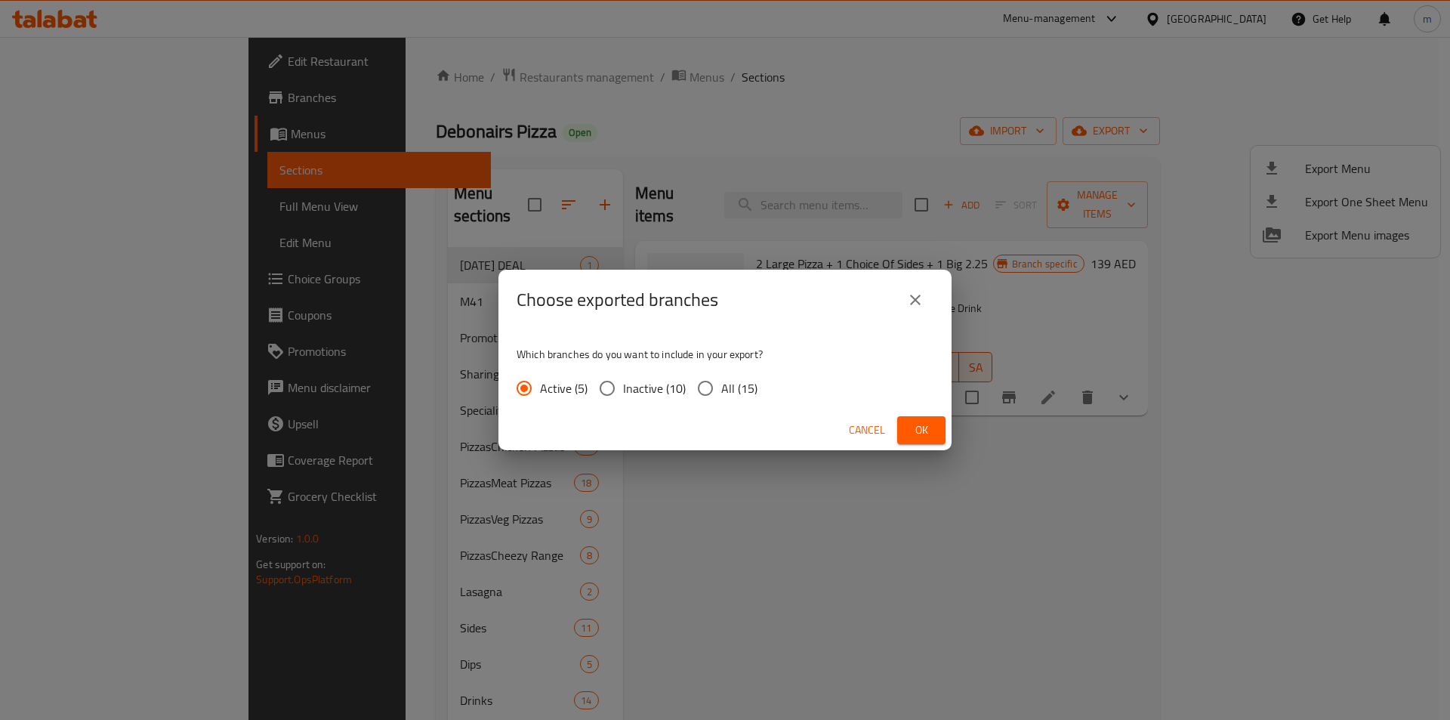
click at [702, 388] on input "All (15)" at bounding box center [705, 388] width 32 height 32
radio input "true"
click at [914, 424] on span "Ok" at bounding box center [921, 430] width 24 height 19
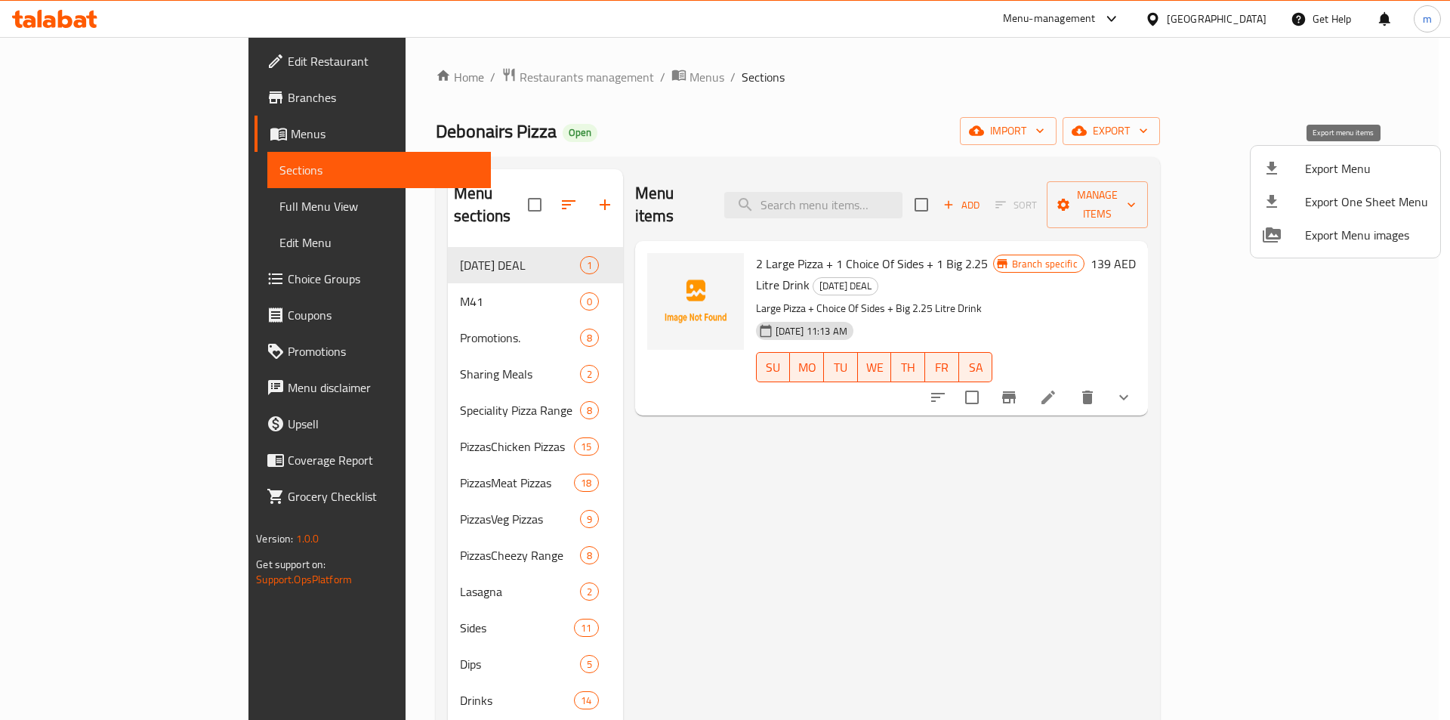
click at [1357, 170] on span "Export Menu" at bounding box center [1366, 168] width 123 height 18
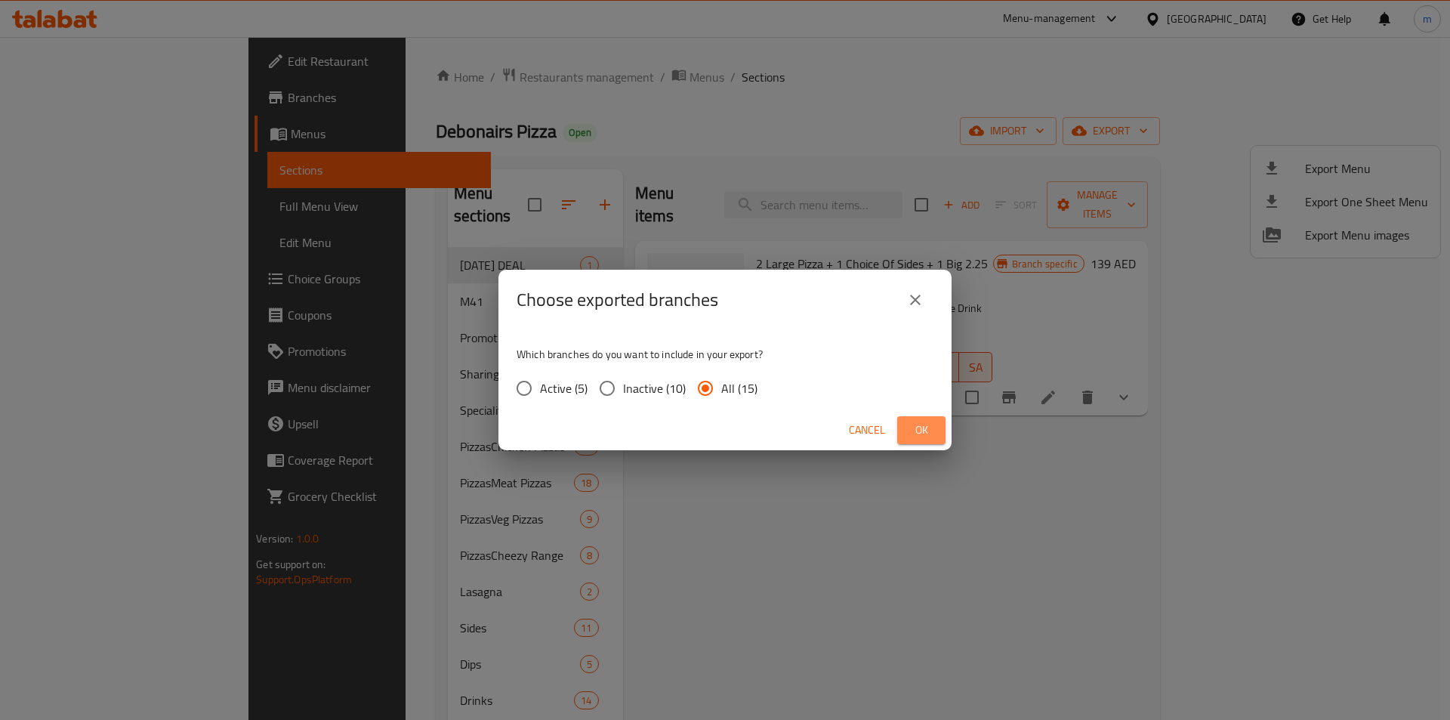
click at [912, 434] on span "Ok" at bounding box center [921, 430] width 24 height 19
